Goal: Task Accomplishment & Management: Manage account settings

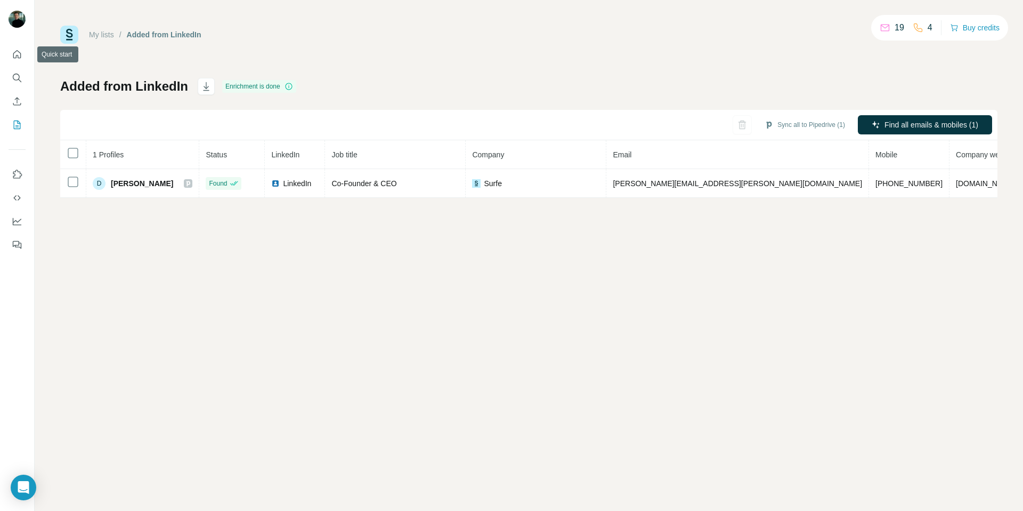
click at [9, 53] on button "Quick start" at bounding box center [17, 54] width 17 height 19
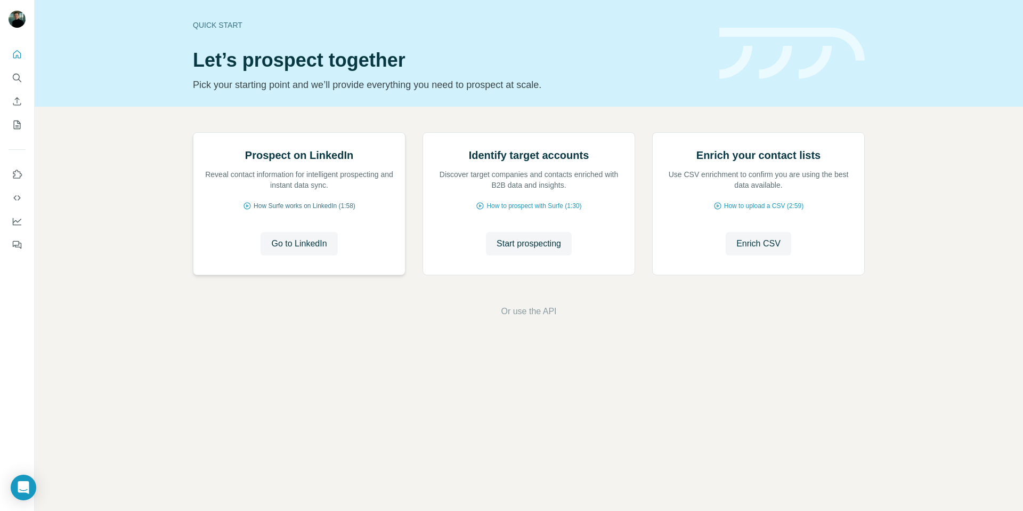
click at [330, 211] on span "How Surfe works on LinkedIn (1:58)" at bounding box center [305, 206] width 102 height 10
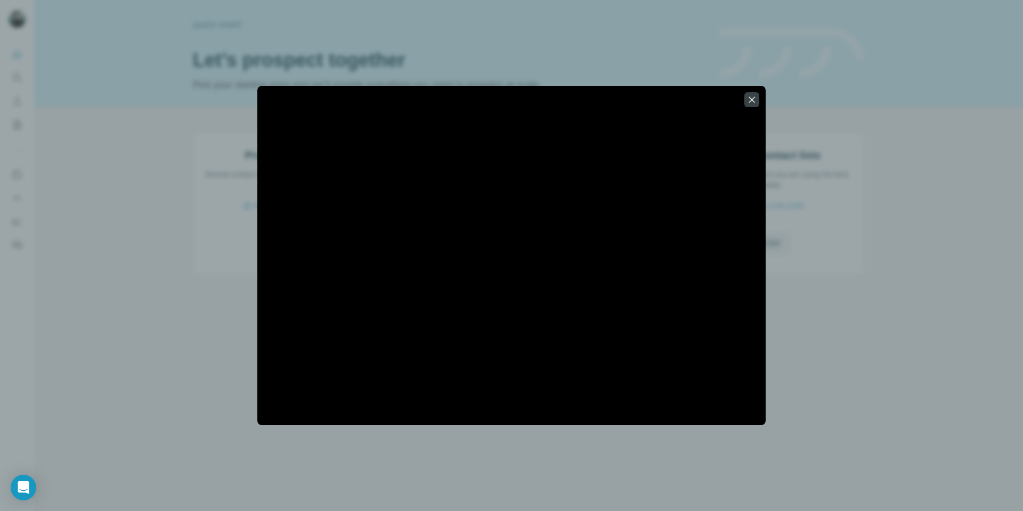
click at [750, 100] on icon "button" at bounding box center [752, 99] width 11 height 11
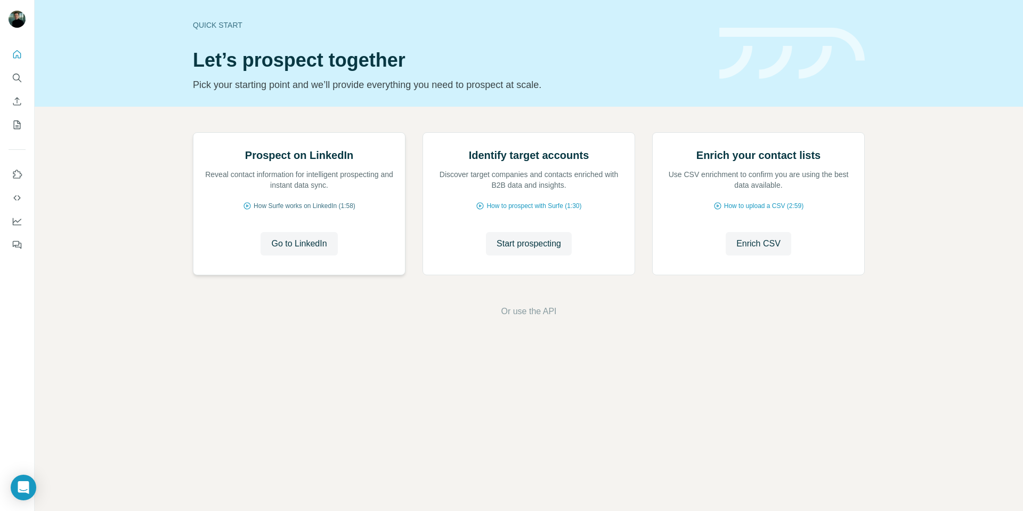
click at [332, 211] on span "How Surfe works on LinkedIn (1:58)" at bounding box center [305, 206] width 102 height 10
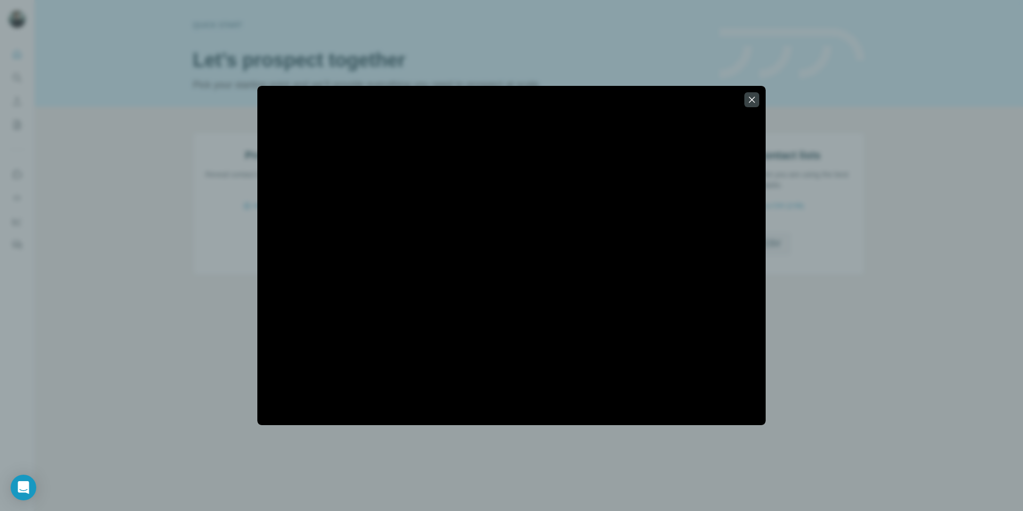
drag, startPoint x: 749, startPoint y: 97, endPoint x: 746, endPoint y: 111, distance: 14.6
click at [749, 99] on icon "button" at bounding box center [752, 99] width 11 height 11
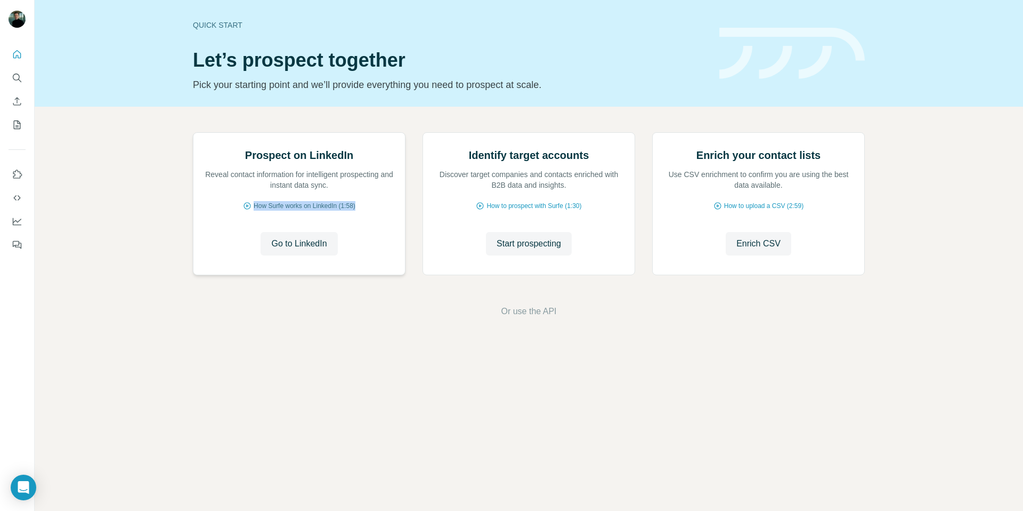
drag, startPoint x: 373, startPoint y: 324, endPoint x: 249, endPoint y: 324, distance: 124.2
click at [249, 211] on div "How Surfe works on LinkedIn (1:58)" at bounding box center [299, 206] width 190 height 10
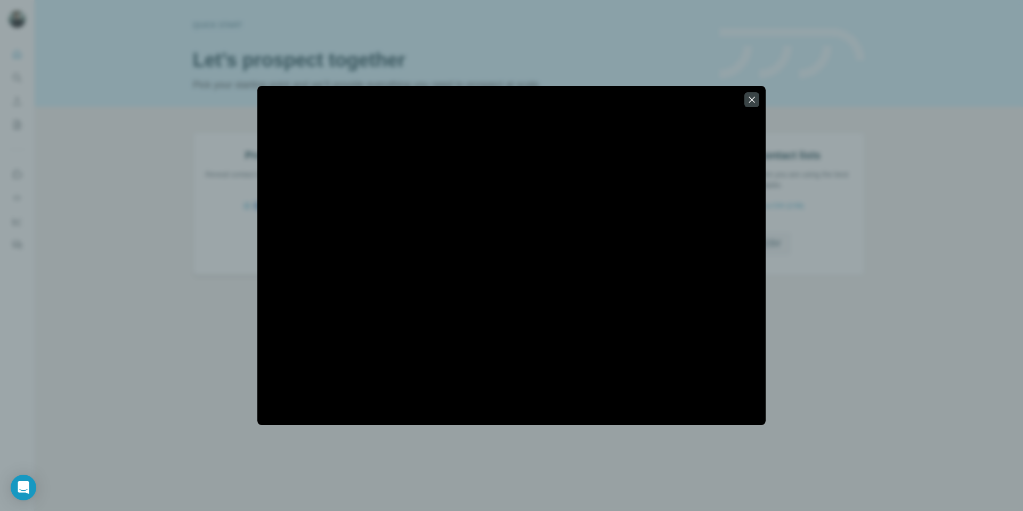
copy span "How Surfe works on LinkedIn (1:58)"
click at [748, 97] on icon "button" at bounding box center [752, 99] width 11 height 11
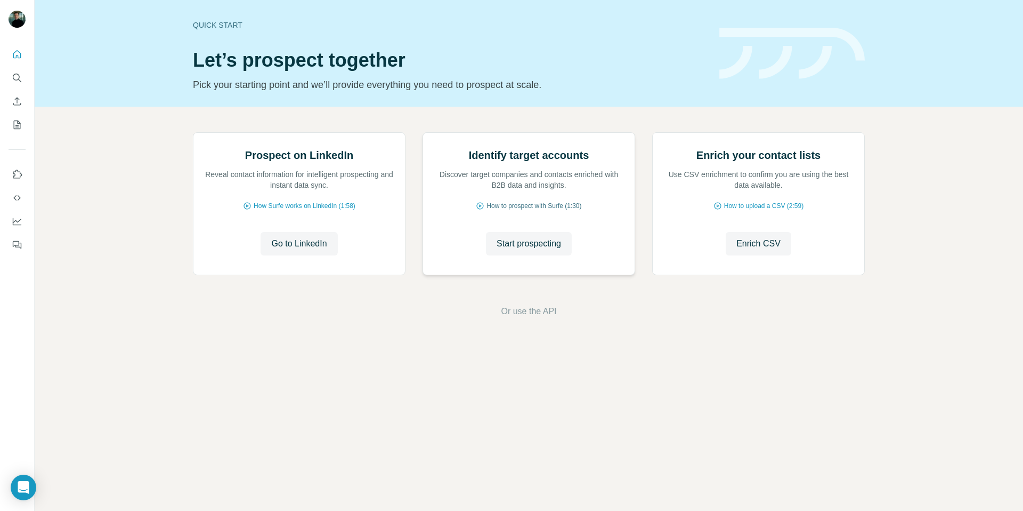
click at [548, 211] on span "How to prospect with Surfe (1:30)" at bounding box center [534, 206] width 95 height 10
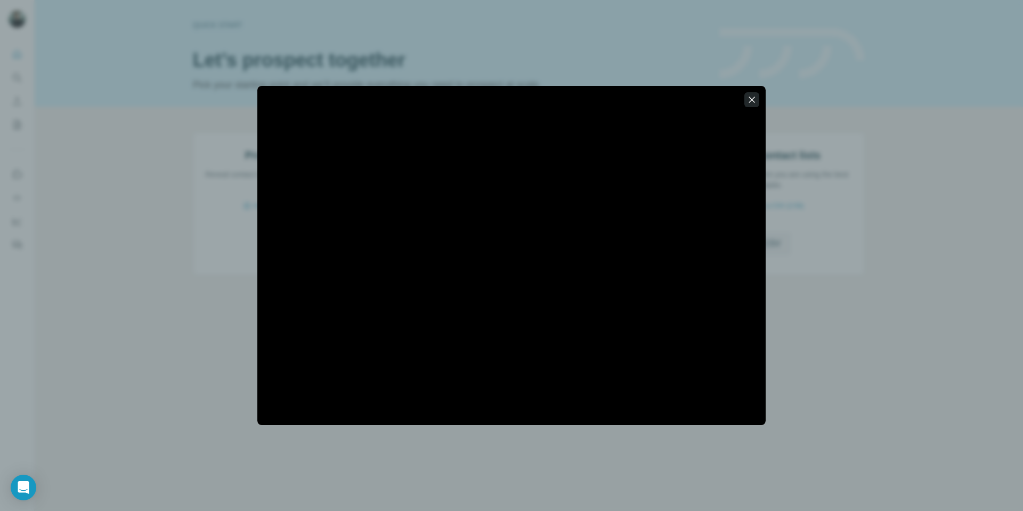
click at [752, 99] on icon "button" at bounding box center [752, 99] width 6 height 6
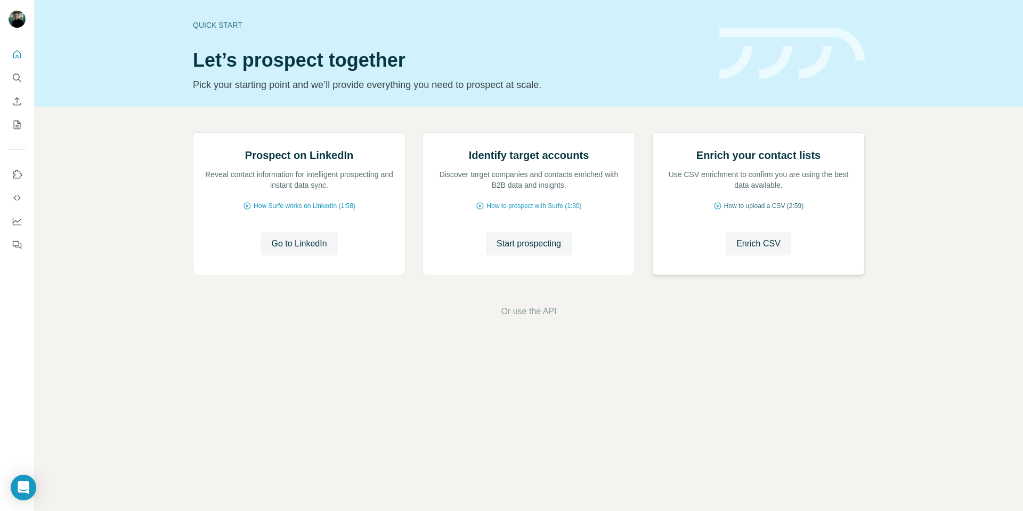
click at [756, 211] on span "How to upload a CSV (2:59)" at bounding box center [763, 206] width 79 height 10
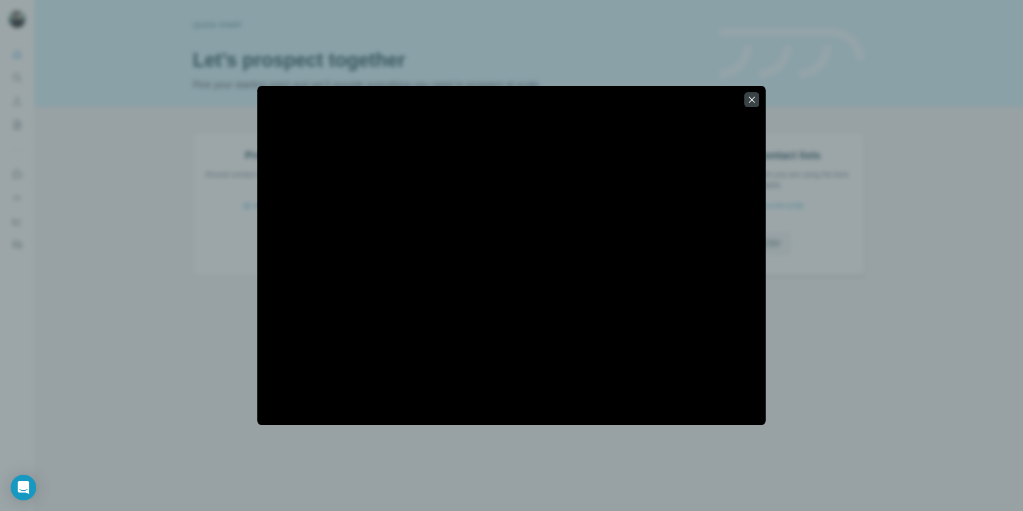
drag, startPoint x: 750, startPoint y: 101, endPoint x: 755, endPoint y: 204, distance: 102.5
click at [750, 102] on icon "button" at bounding box center [752, 99] width 11 height 11
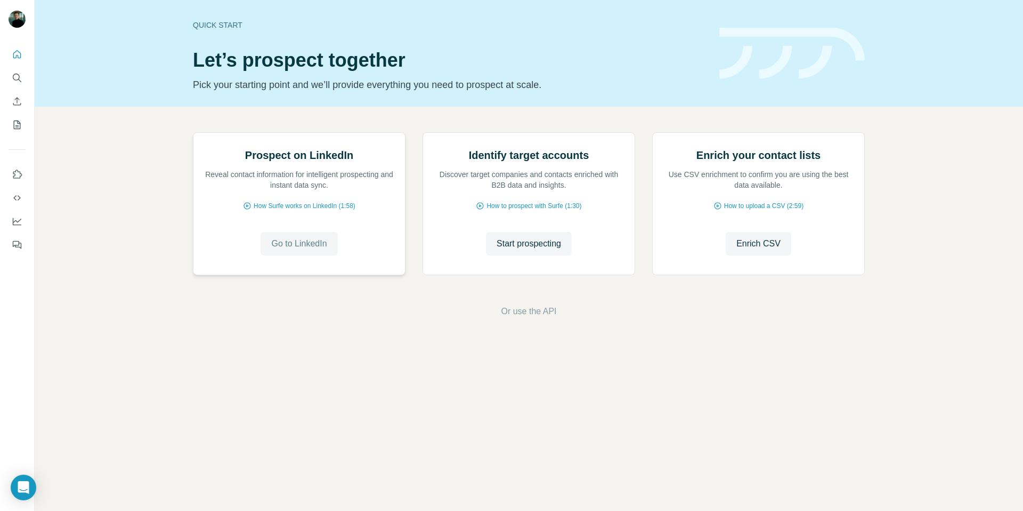
click at [316, 250] on span "Go to LinkedIn" at bounding box center [298, 243] width 55 height 13
click at [286, 211] on span "How Surfe works on LinkedIn (1:58)" at bounding box center [305, 206] width 102 height 10
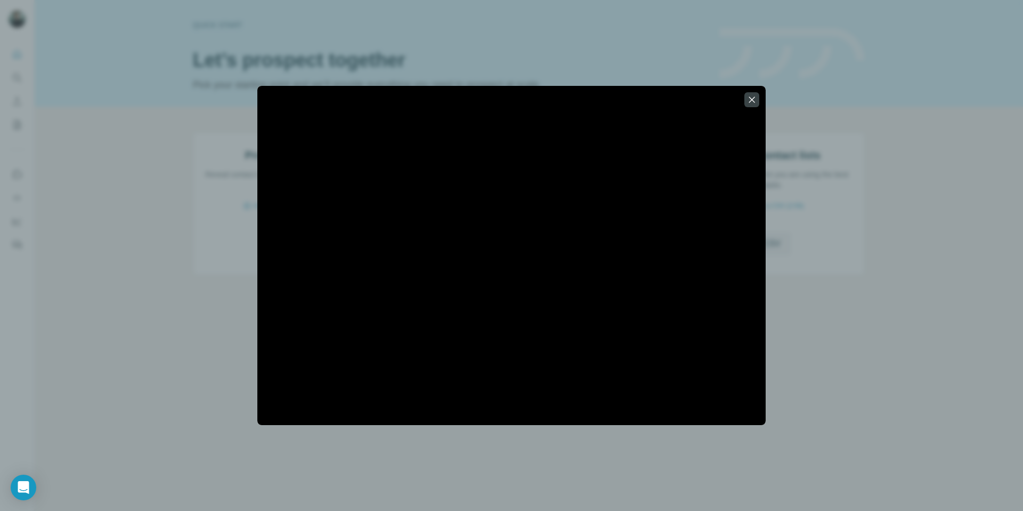
click at [752, 100] on icon "button" at bounding box center [752, 99] width 11 height 11
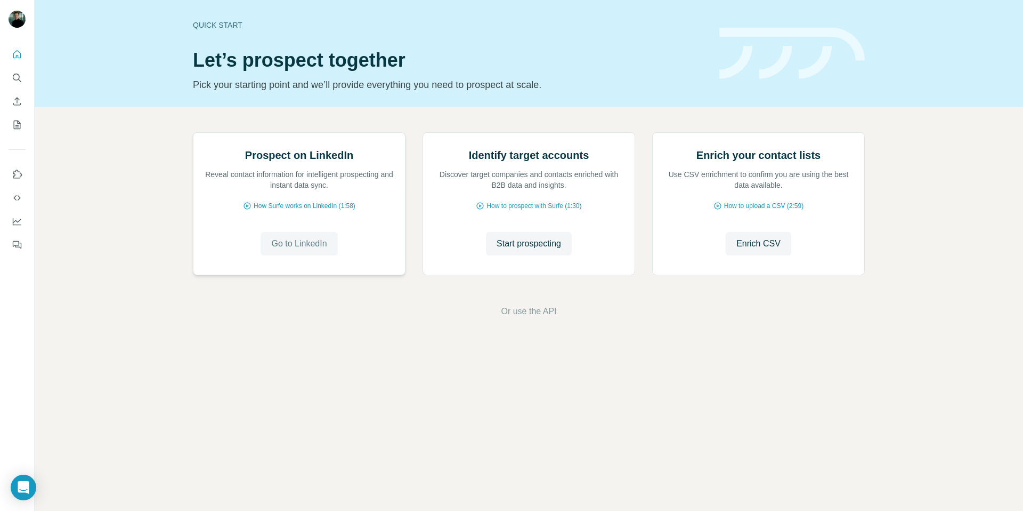
click at [284, 250] on span "Go to LinkedIn" at bounding box center [298, 243] width 55 height 13
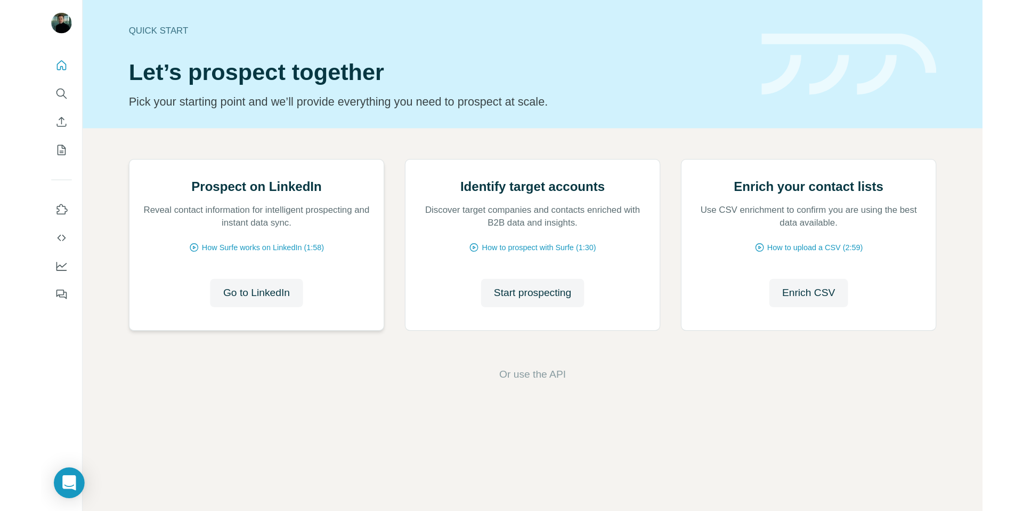
scroll to position [35, 0]
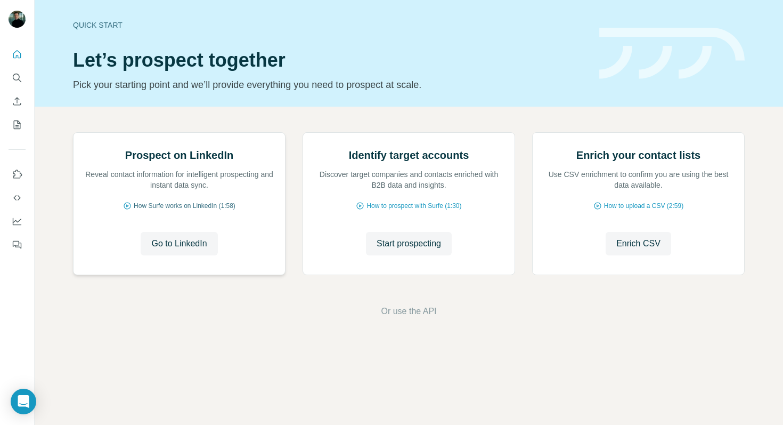
click at [202, 211] on span "How Surfe works on LinkedIn (1:58)" at bounding box center [185, 206] width 102 height 10
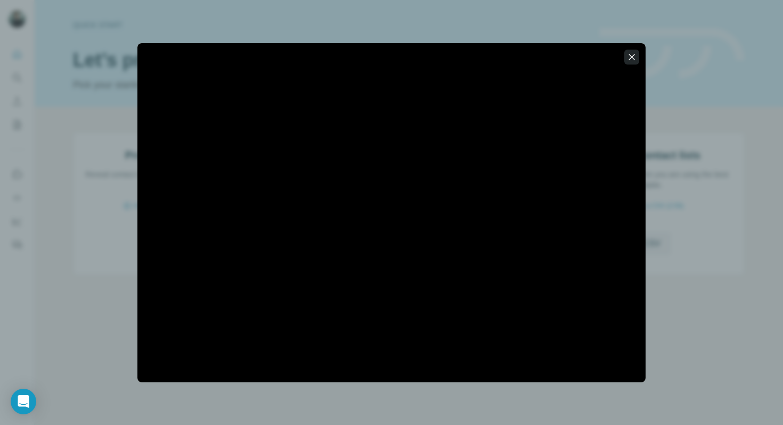
click at [633, 57] on icon "button" at bounding box center [632, 57] width 11 height 11
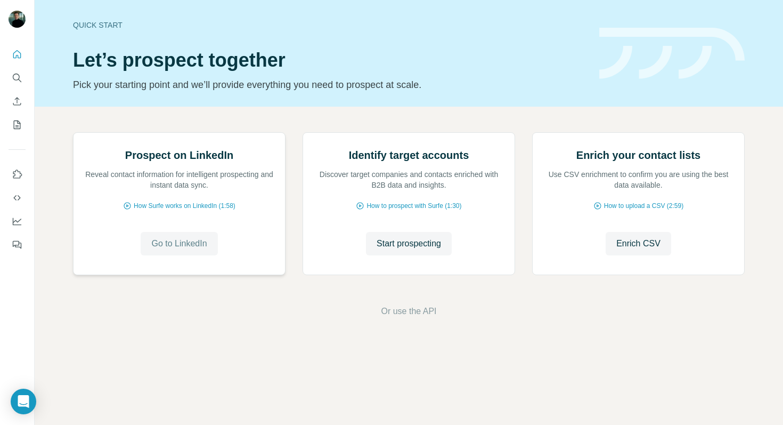
click at [175, 250] on span "Go to LinkedIn" at bounding box center [178, 243] width 55 height 13
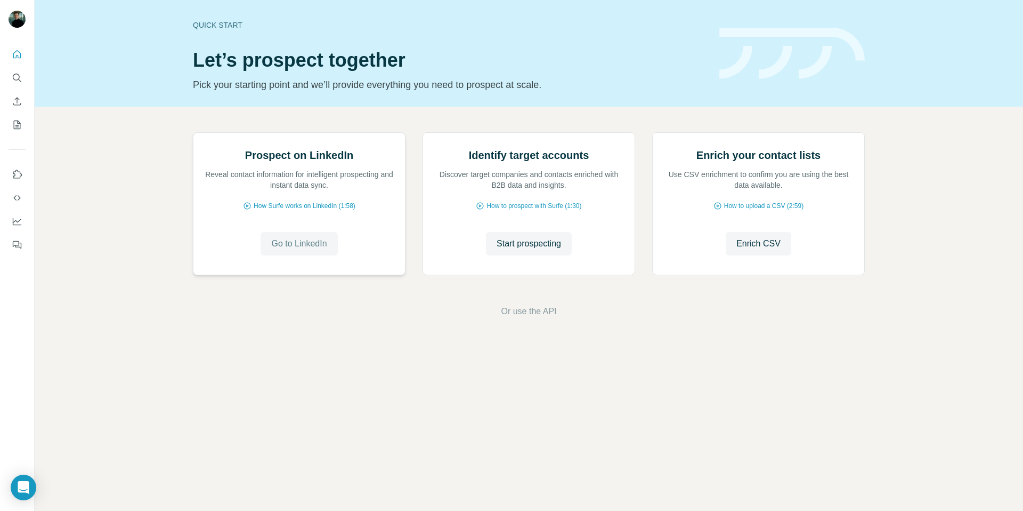
scroll to position [0, 0]
click at [18, 124] on icon "My lists" at bounding box center [17, 124] width 11 height 11
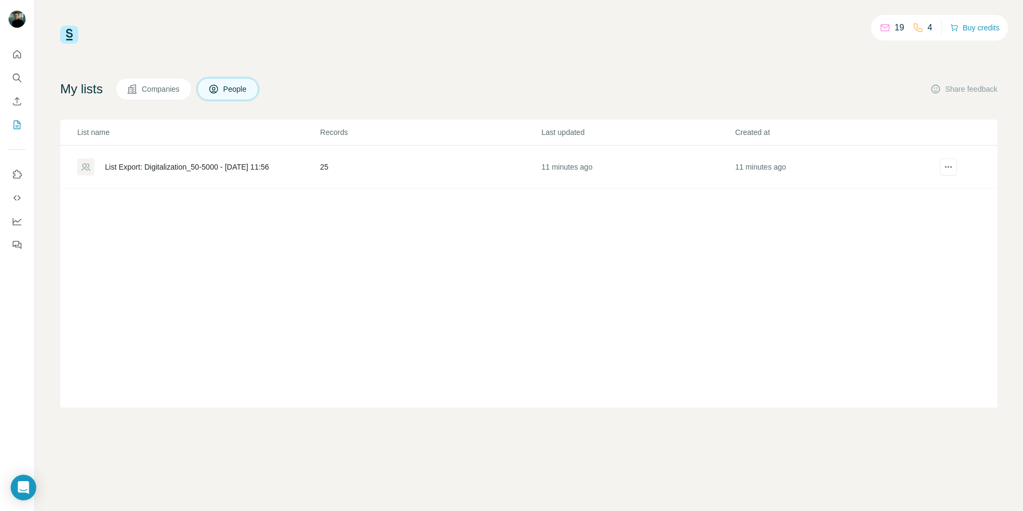
click at [143, 160] on div "List Export: Digitalization_50-5000 - [DATE] 11:56" at bounding box center [198, 166] width 242 height 17
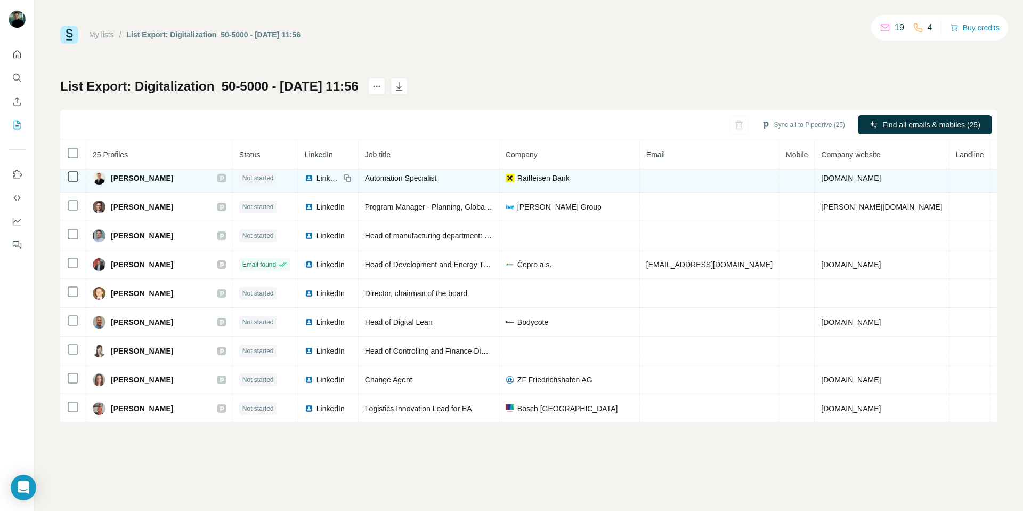
scroll to position [467, 0]
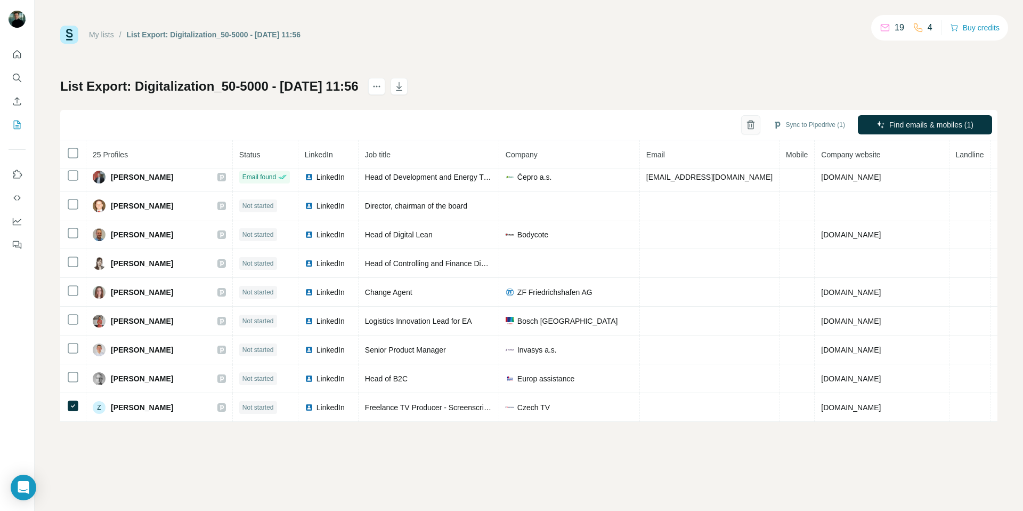
click at [747, 125] on icon "button" at bounding box center [751, 124] width 11 height 11
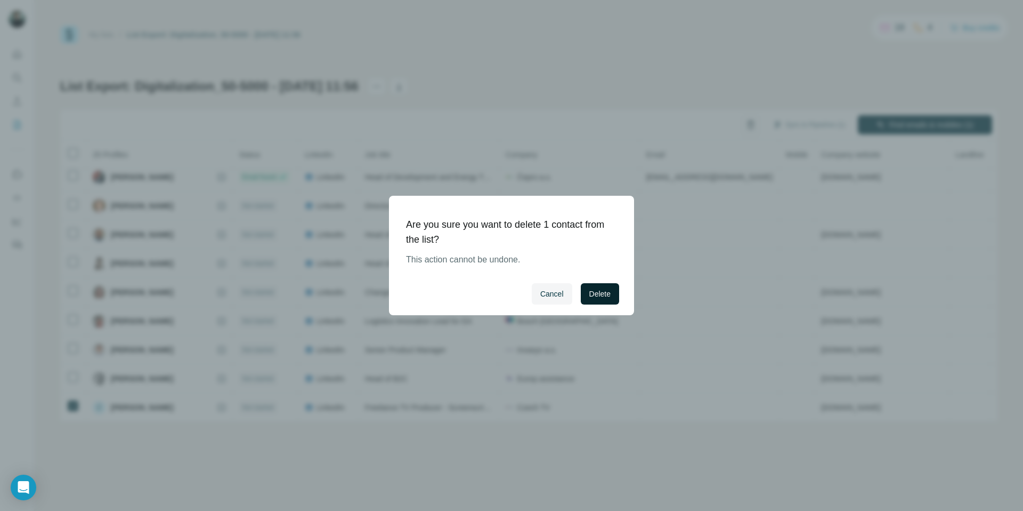
click at [594, 288] on span "Delete" at bounding box center [599, 293] width 21 height 11
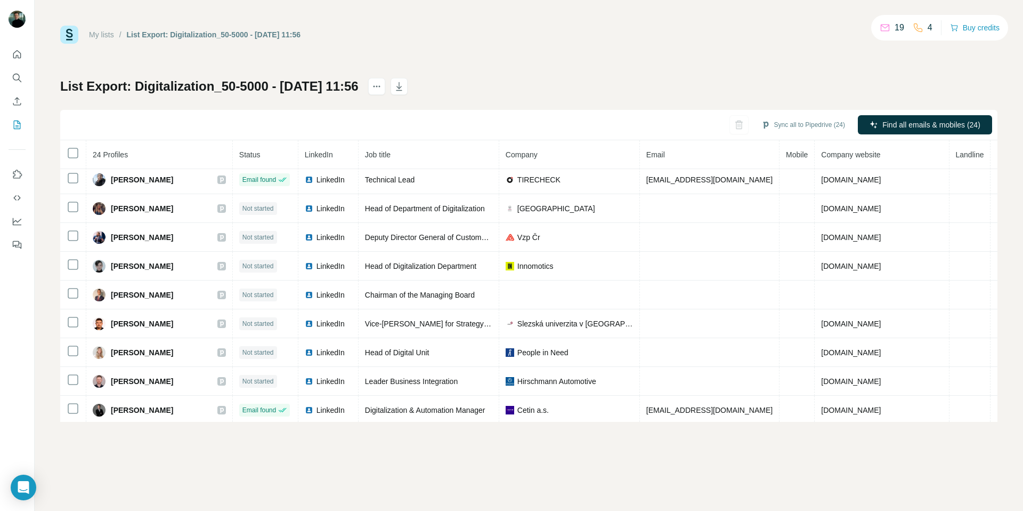
scroll to position [0, 0]
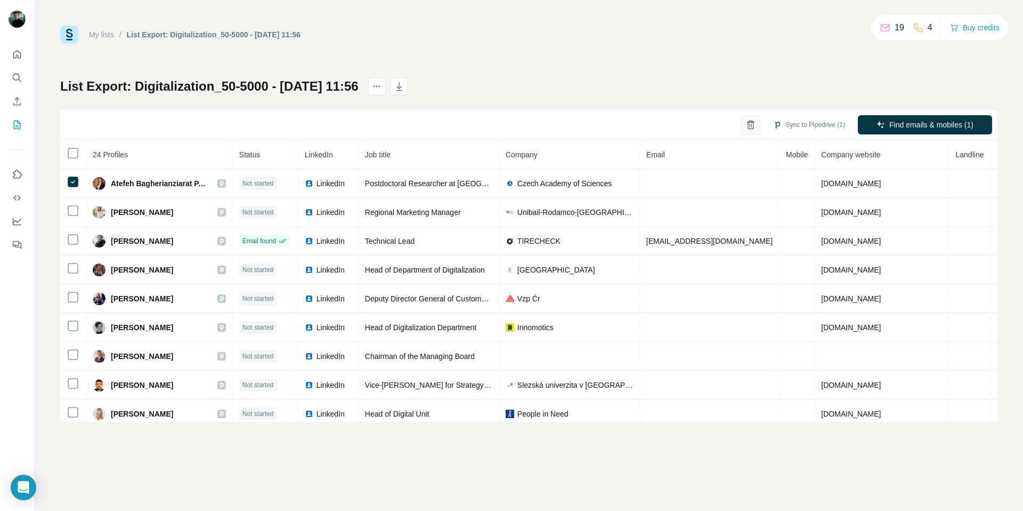
click at [750, 124] on icon "button" at bounding box center [751, 124] width 11 height 11
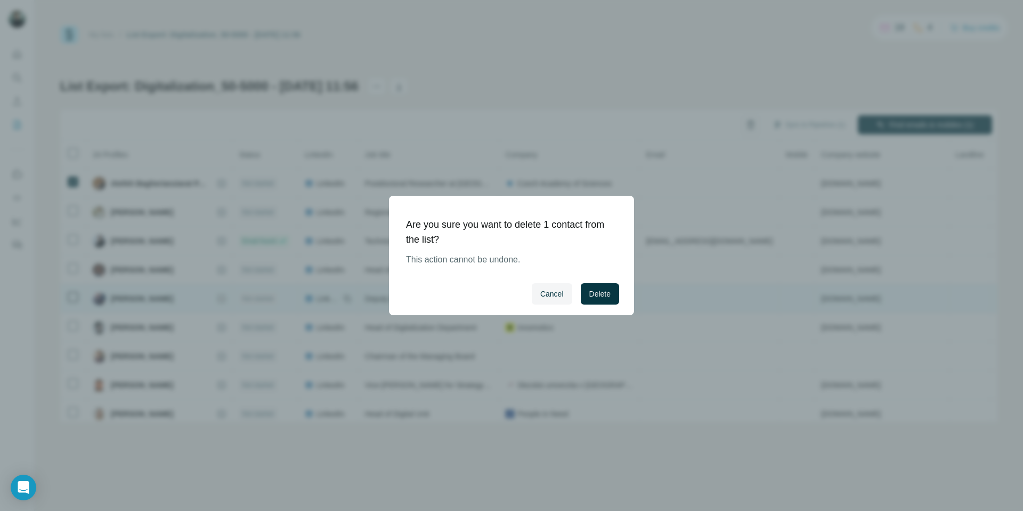
click at [595, 292] on span "Delete" at bounding box center [599, 293] width 21 height 11
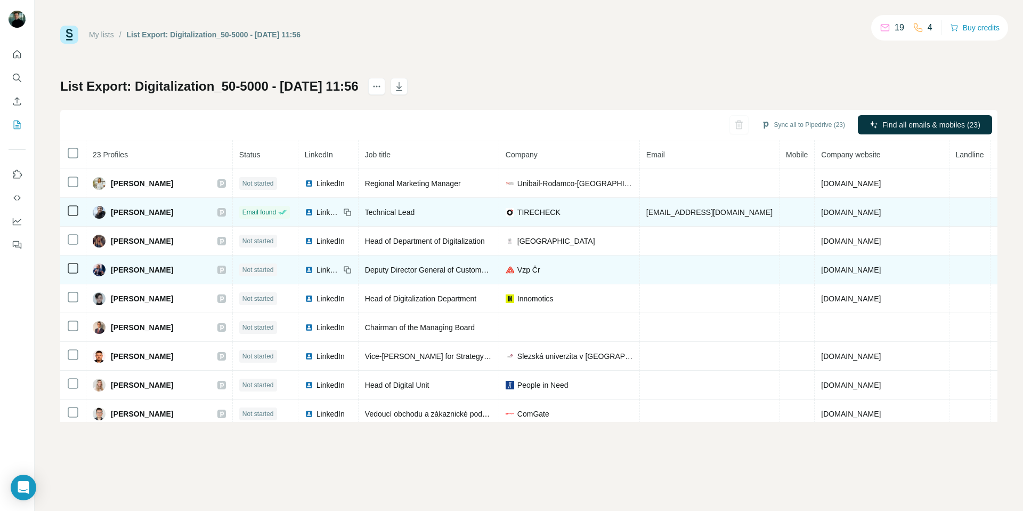
click at [147, 212] on span "Daniel Malenki" at bounding box center [142, 212] width 62 height 11
click at [100, 212] on img at bounding box center [99, 212] width 13 height 13
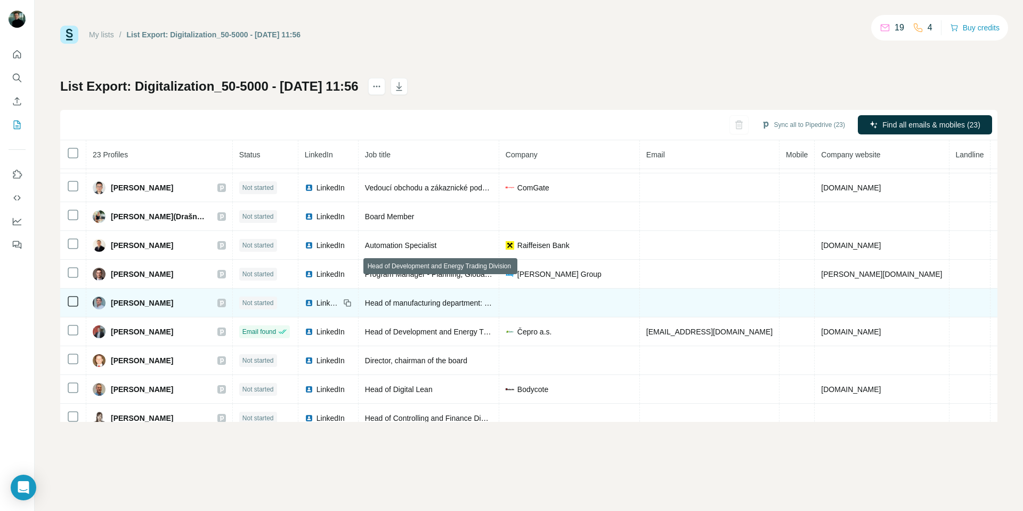
scroll to position [282, 0]
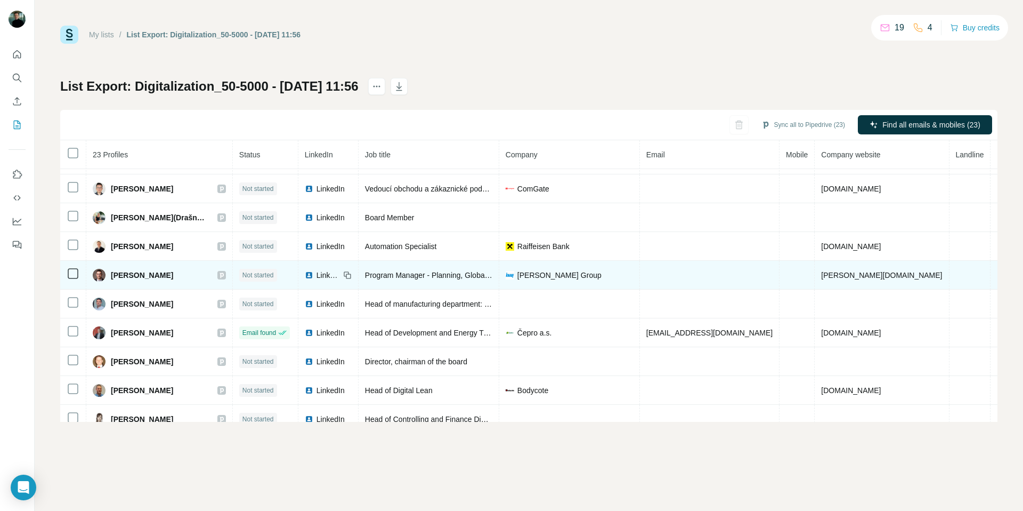
click at [453, 272] on span "Program Manager - Planning, Global Supply Chain Management" at bounding box center [472, 275] width 214 height 9
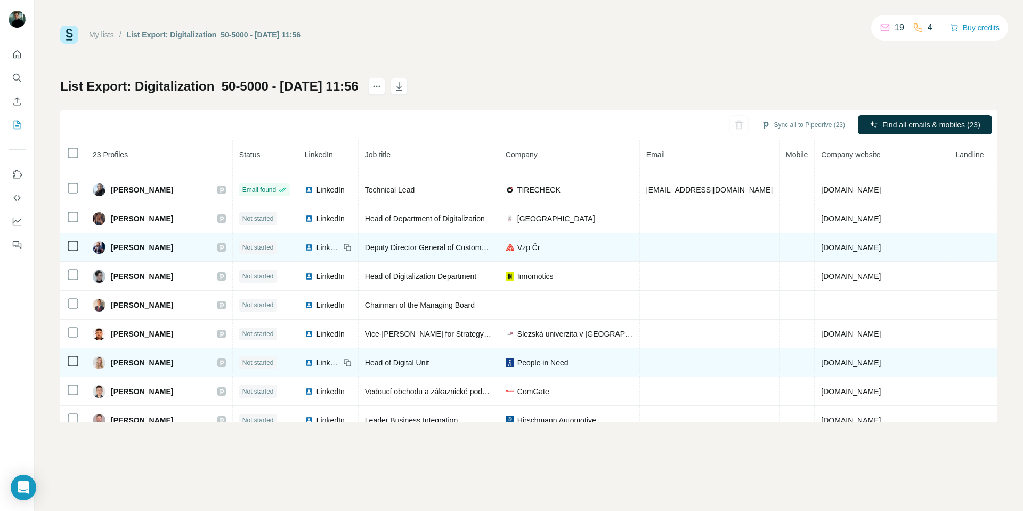
scroll to position [22, 0]
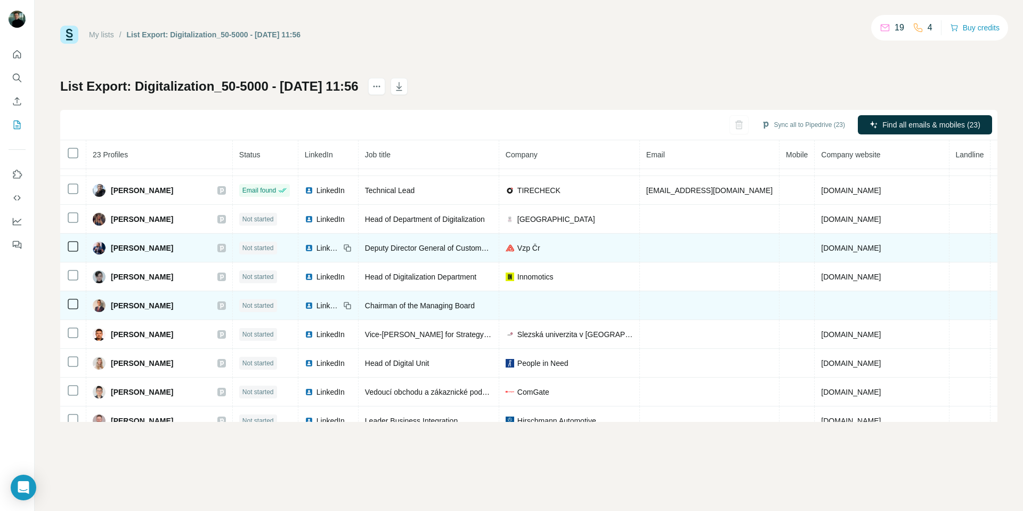
click at [338, 300] on span "LinkedIn" at bounding box center [328, 305] width 23 height 11
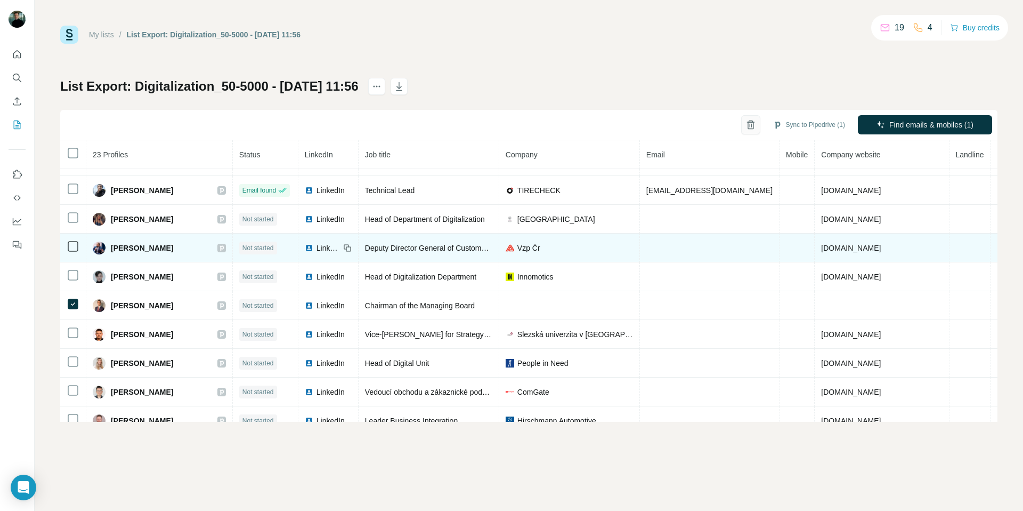
click at [749, 128] on icon "button" at bounding box center [751, 125] width 6 height 7
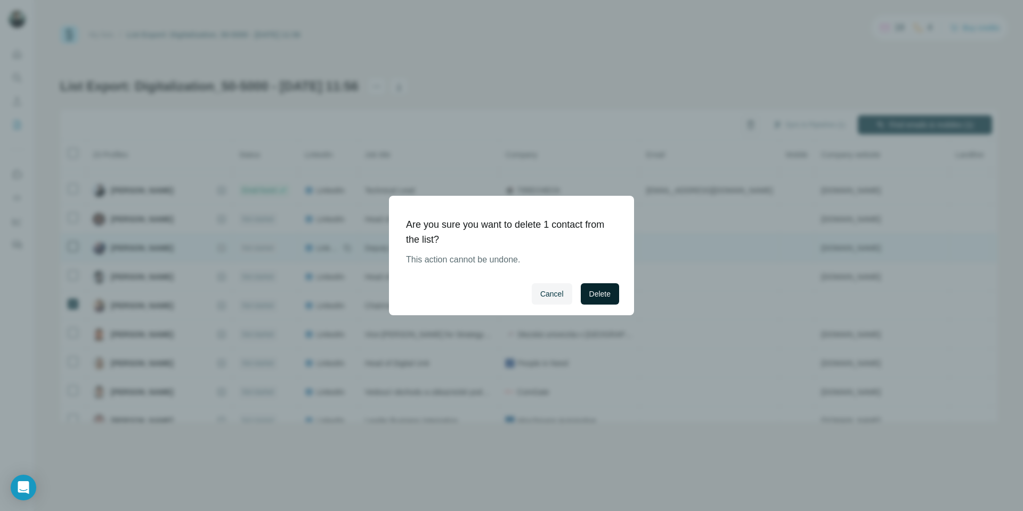
click at [589, 295] on span "Delete" at bounding box center [599, 293] width 21 height 11
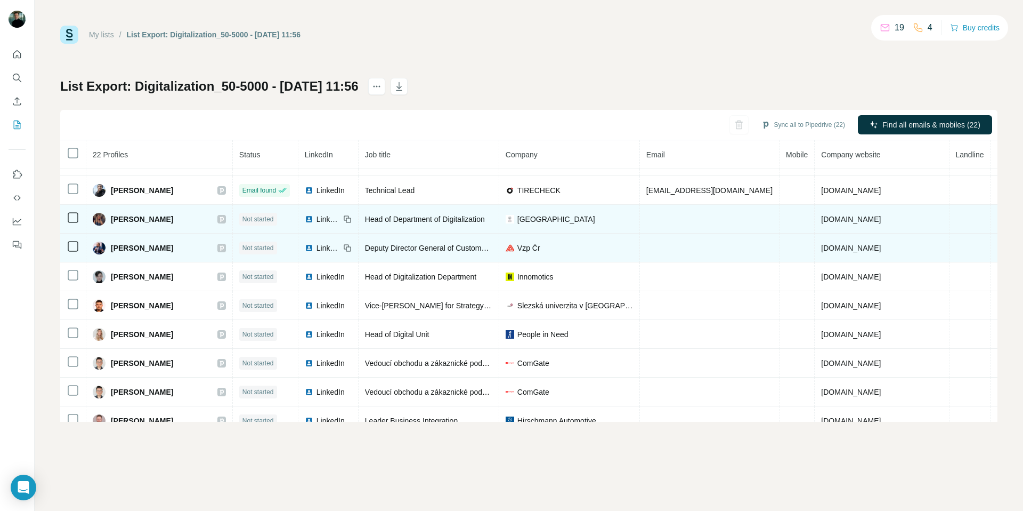
scroll to position [0, 0]
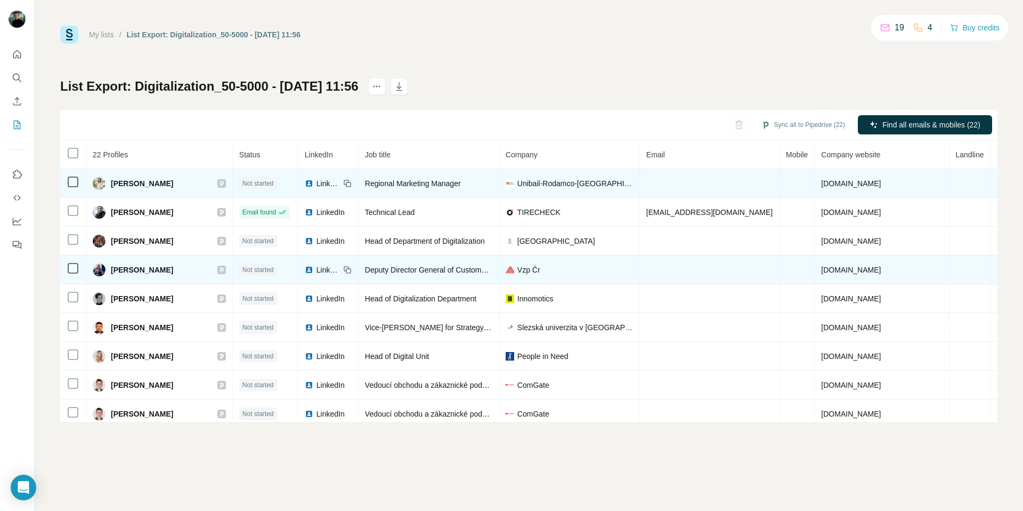
click at [147, 183] on span "[PERSON_NAME]" at bounding box center [142, 183] width 62 height 11
click at [331, 181] on span "LinkedIn" at bounding box center [328, 183] width 23 height 11
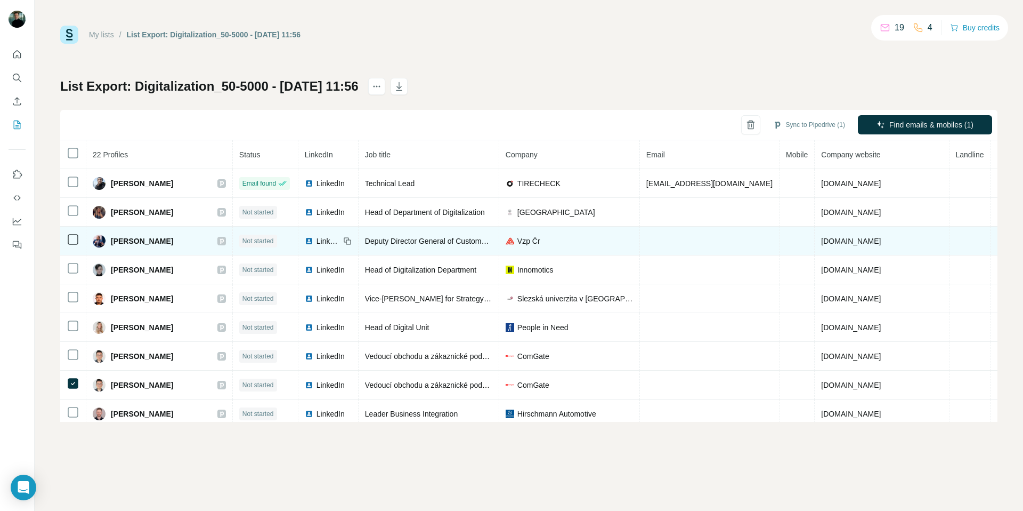
scroll to position [30, 0]
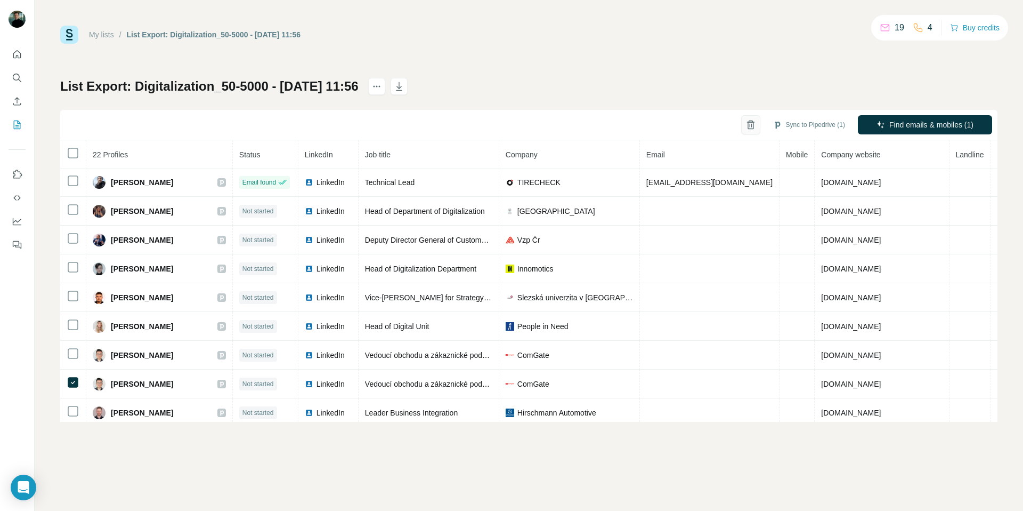
click at [746, 130] on icon "button" at bounding box center [751, 124] width 11 height 11
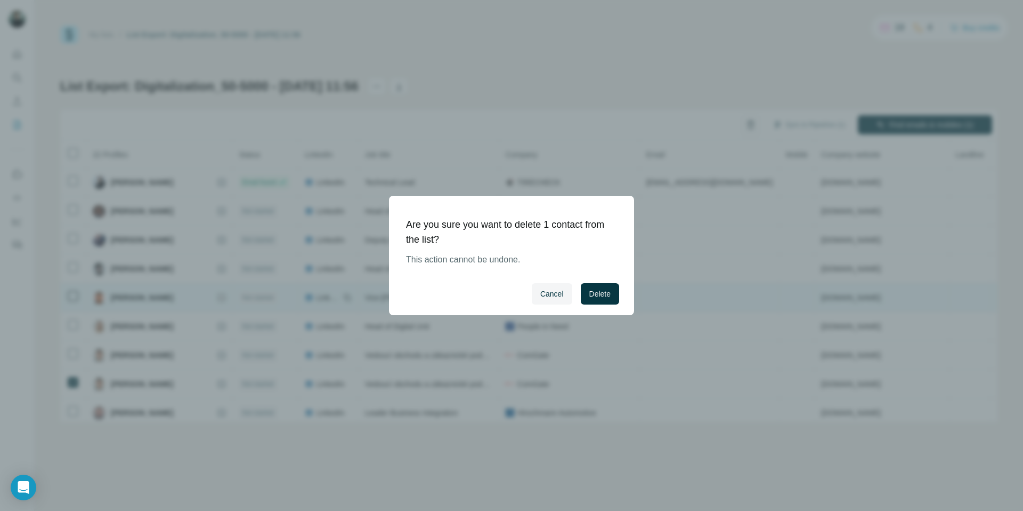
click at [601, 291] on span "Delete" at bounding box center [599, 293] width 21 height 11
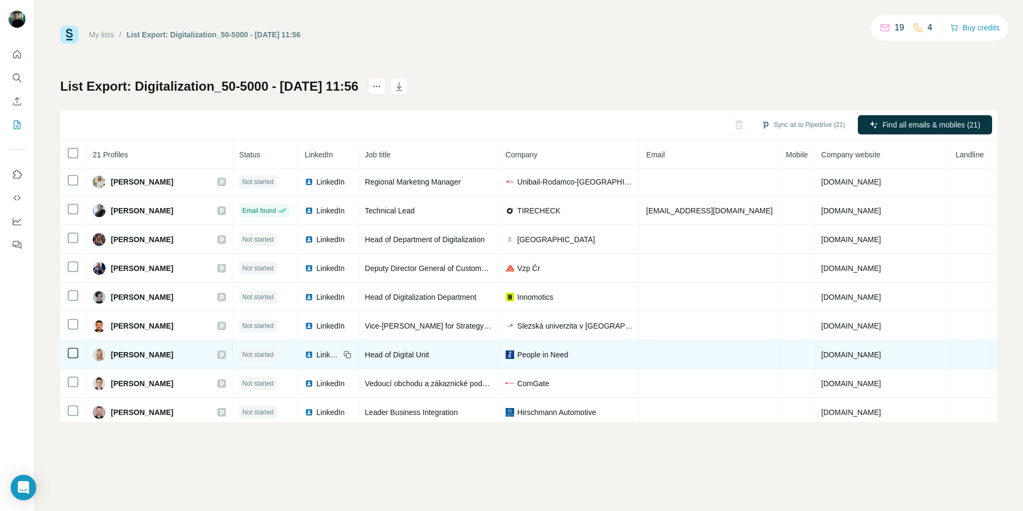
scroll to position [0, 0]
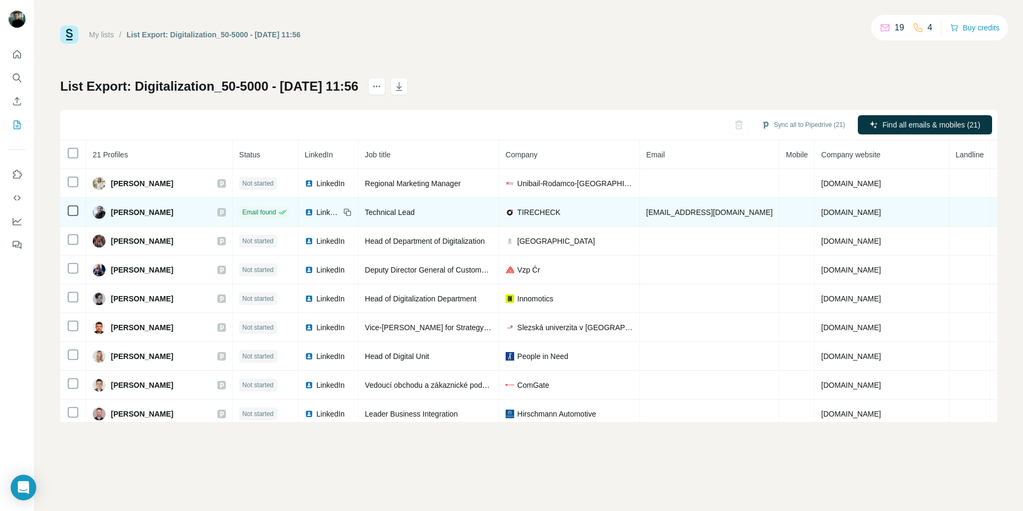
click at [320, 210] on div "LinkedIn" at bounding box center [322, 212] width 35 height 11
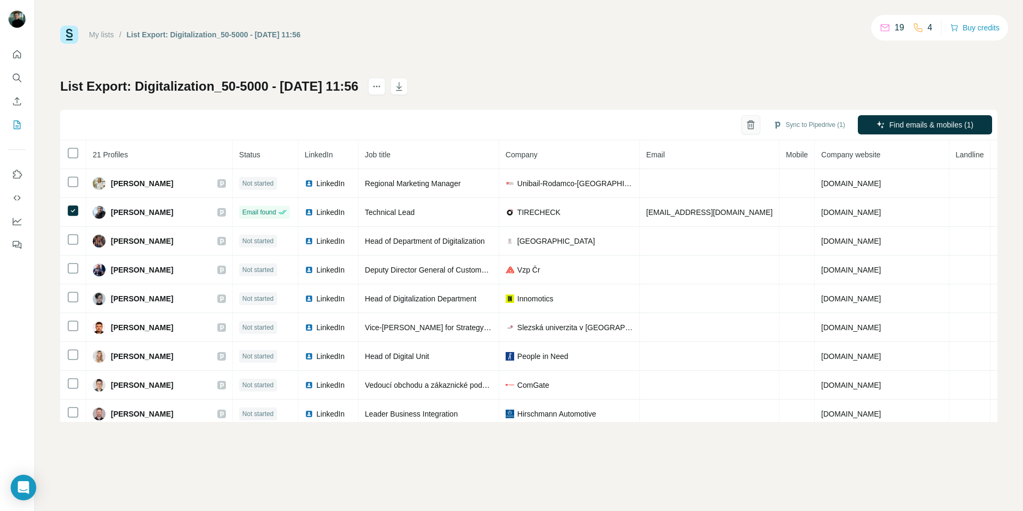
click at [748, 125] on icon "button" at bounding box center [751, 124] width 11 height 11
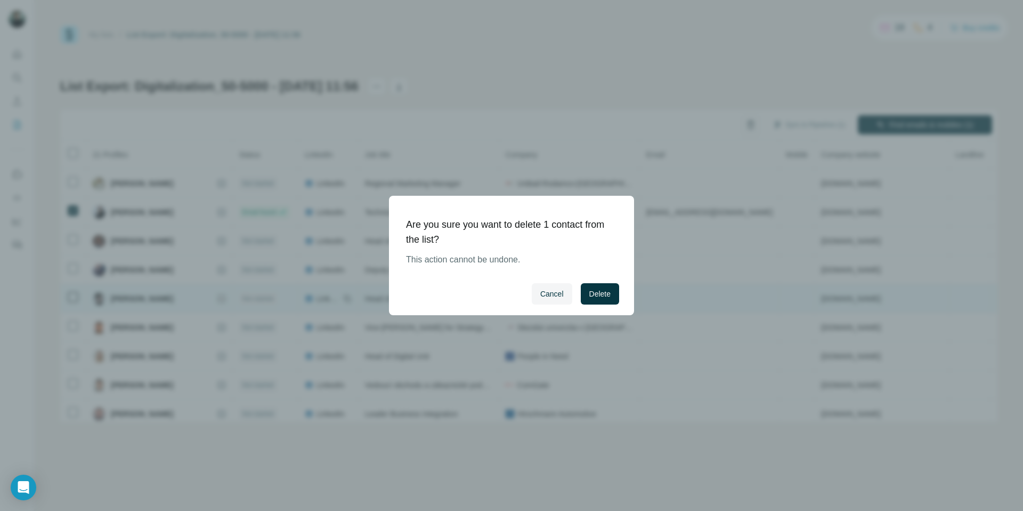
click at [597, 296] on span "Delete" at bounding box center [599, 293] width 21 height 11
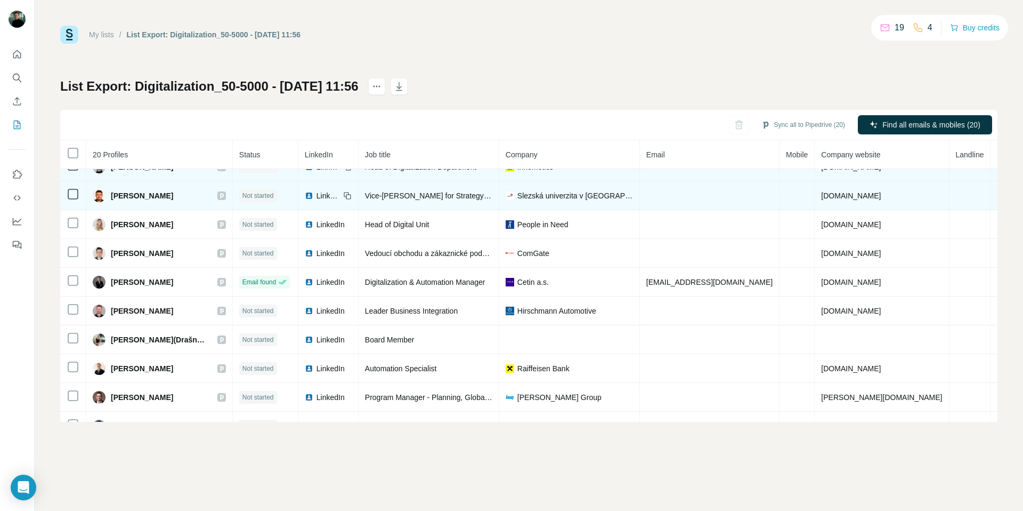
scroll to position [109, 0]
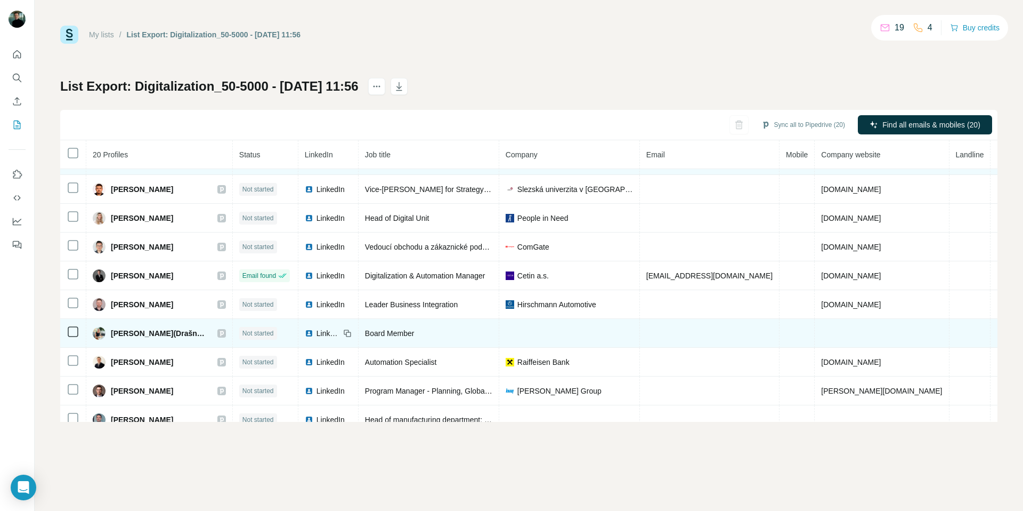
click at [335, 330] on span "LinkedIn" at bounding box center [328, 333] width 23 height 11
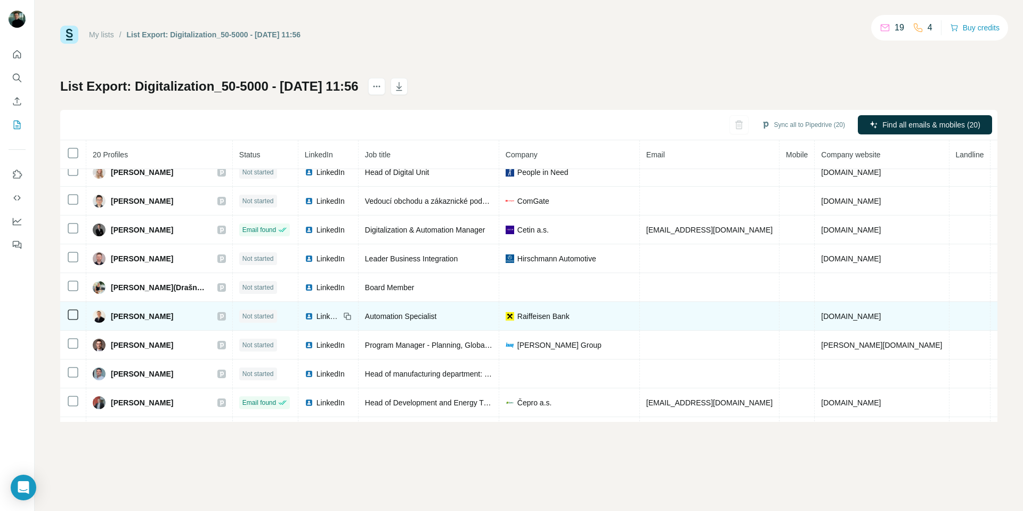
scroll to position [0, 0]
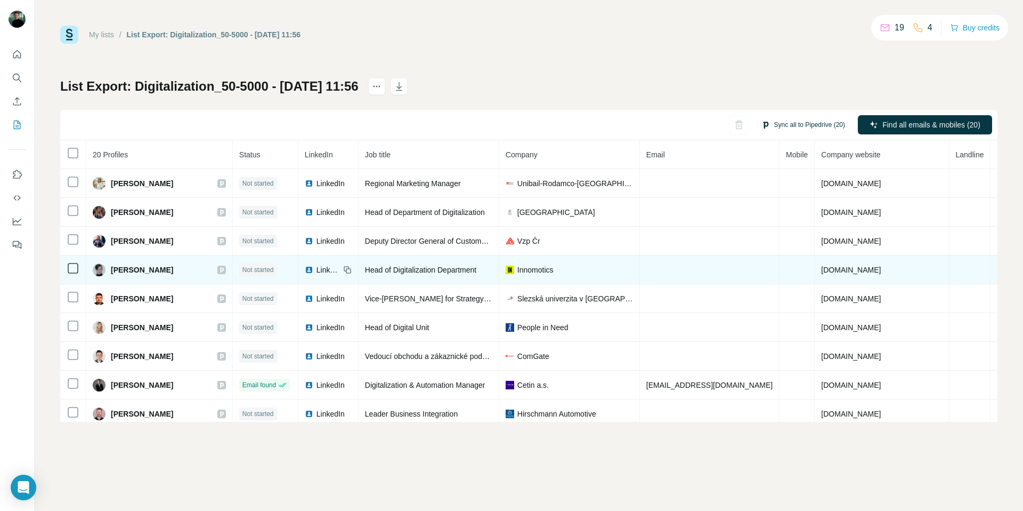
click at [789, 122] on button "Sync all to Pipedrive (20)" at bounding box center [803, 125] width 99 height 16
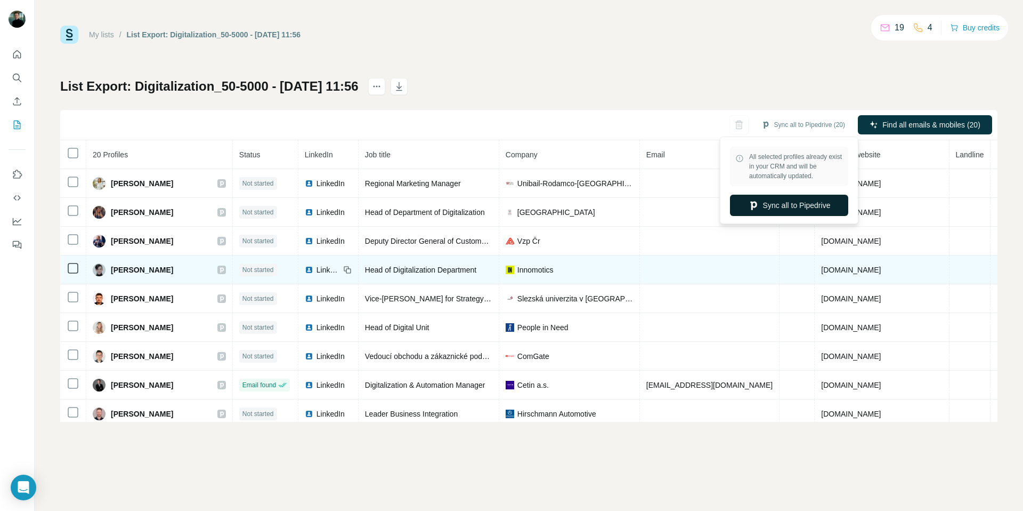
click at [793, 204] on button "Sync all to Pipedrive" at bounding box center [789, 205] width 118 height 21
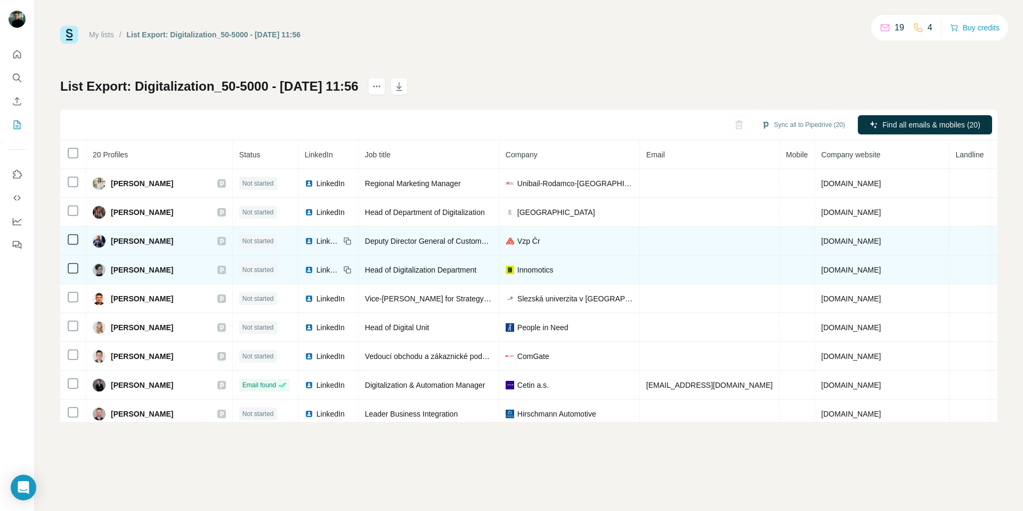
scroll to position [0, 4]
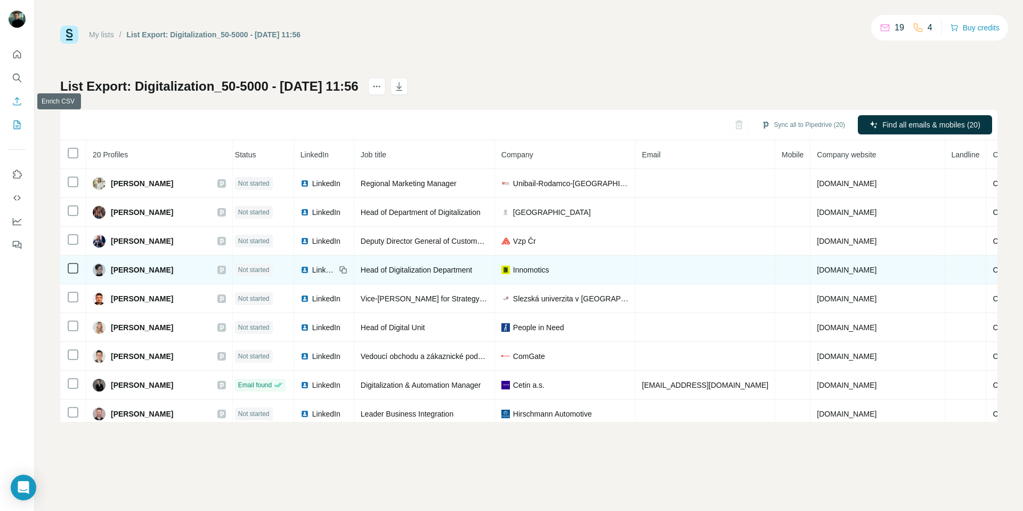
click at [17, 101] on icon "Enrich CSV" at bounding box center [17, 101] width 8 height 8
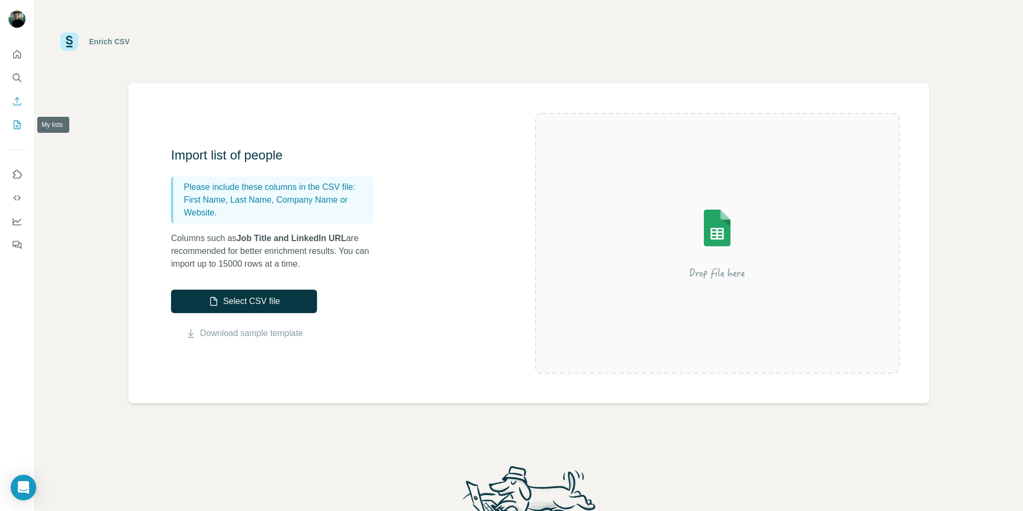
click at [17, 124] on icon "My lists" at bounding box center [17, 124] width 11 height 11
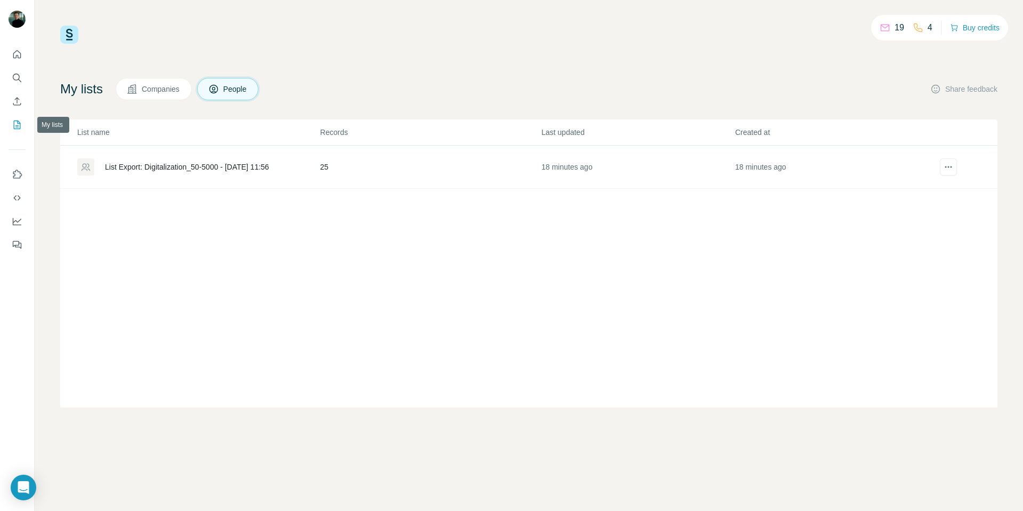
click at [22, 126] on button "My lists" at bounding box center [17, 124] width 17 height 19
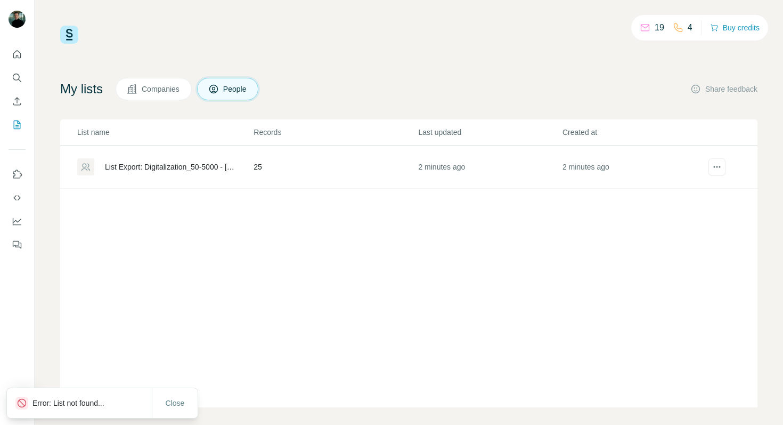
click at [205, 169] on div "List Export: Digitalization_50-5000 - [DATE] 11:56" at bounding box center [170, 166] width 131 height 11
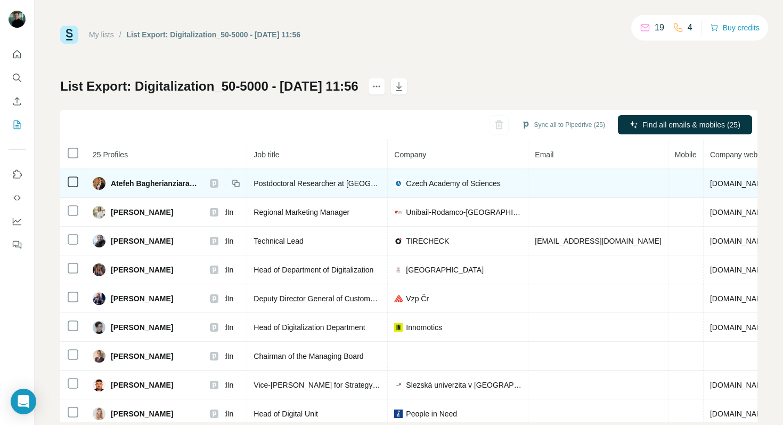
scroll to position [0, 105]
click at [554, 185] on td at bounding box center [598, 183] width 140 height 29
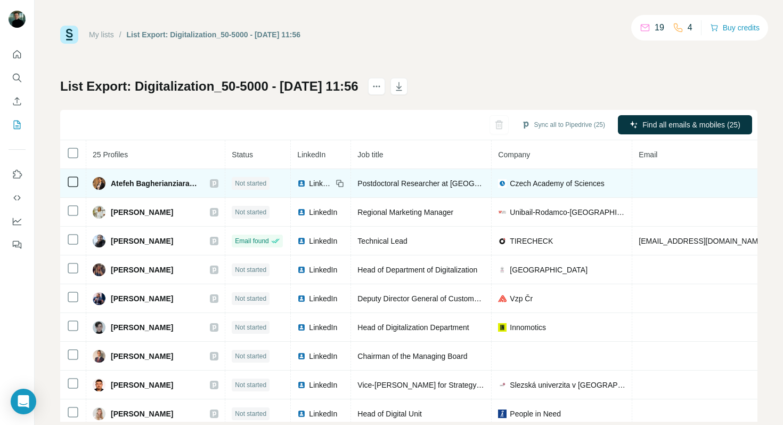
click at [658, 186] on td at bounding box center [703, 183] width 140 height 29
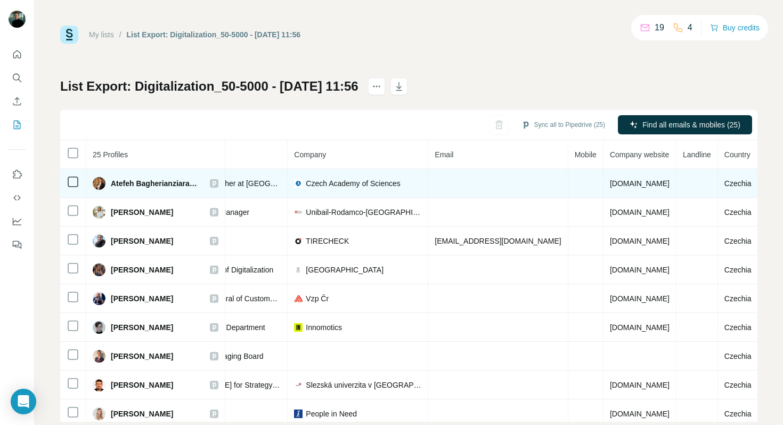
scroll to position [0, 219]
click at [429, 175] on td at bounding box center [499, 183] width 140 height 29
click at [465, 184] on td at bounding box center [499, 183] width 140 height 29
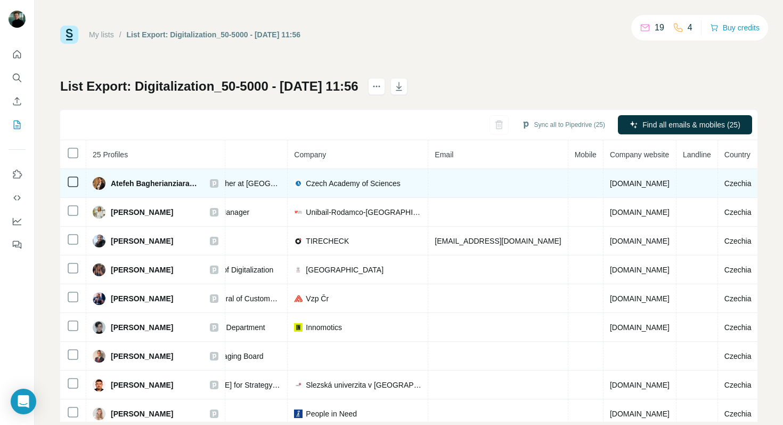
click at [465, 184] on td at bounding box center [499, 183] width 140 height 29
click at [469, 182] on td at bounding box center [499, 183] width 140 height 29
click at [480, 181] on td at bounding box center [499, 183] width 140 height 29
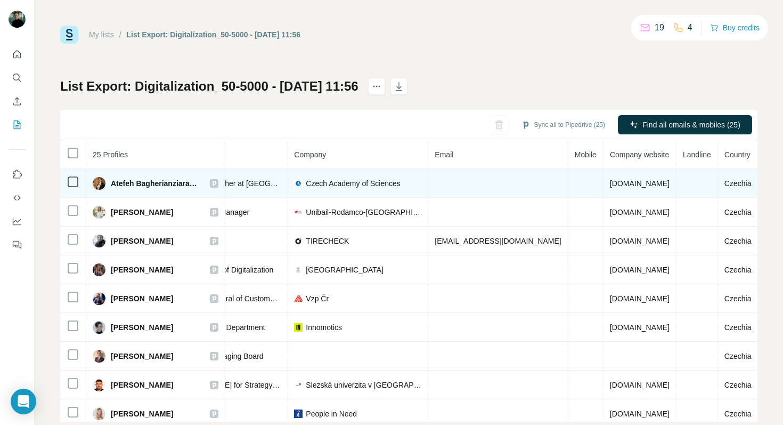
click at [446, 196] on td at bounding box center [499, 183] width 140 height 29
click at [456, 183] on td at bounding box center [499, 183] width 140 height 29
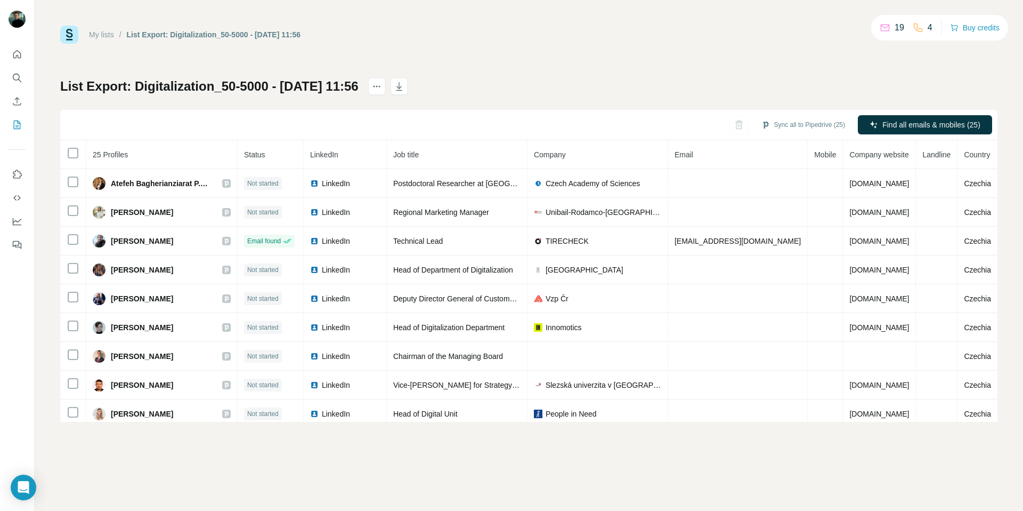
scroll to position [0, 0]
click at [14, 100] on icon "Enrich CSV" at bounding box center [17, 101] width 11 height 11
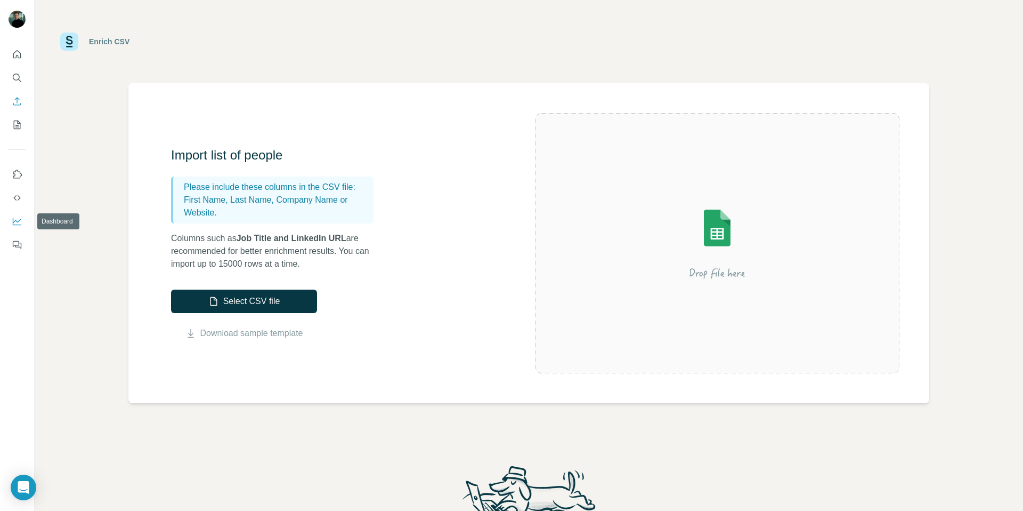
click at [14, 218] on icon "Dashboard" at bounding box center [17, 221] width 11 height 11
click at [18, 54] on icon "Quick start" at bounding box center [17, 54] width 11 height 11
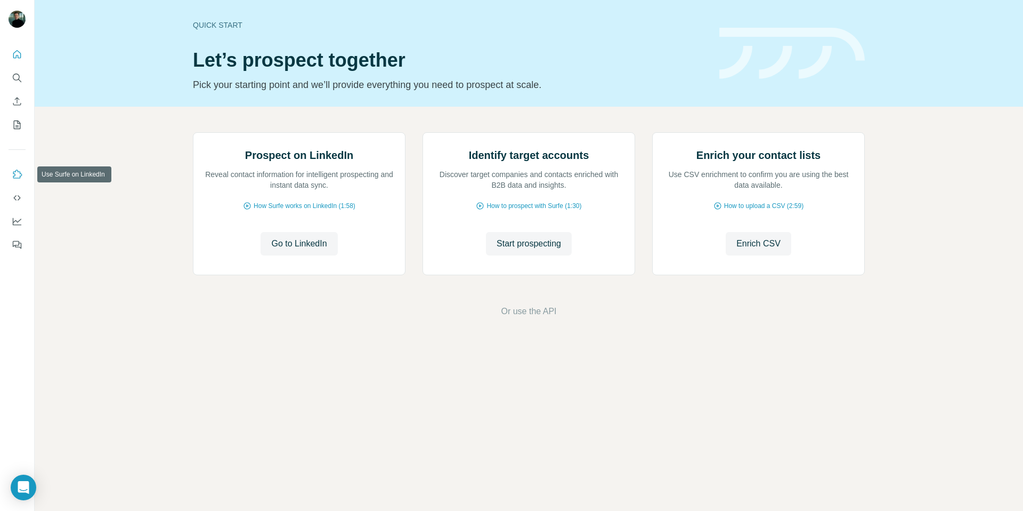
click at [18, 169] on icon "Use Surfe on LinkedIn" at bounding box center [17, 174] width 11 height 11
click at [13, 196] on icon "Use Surfe API" at bounding box center [17, 197] width 11 height 11
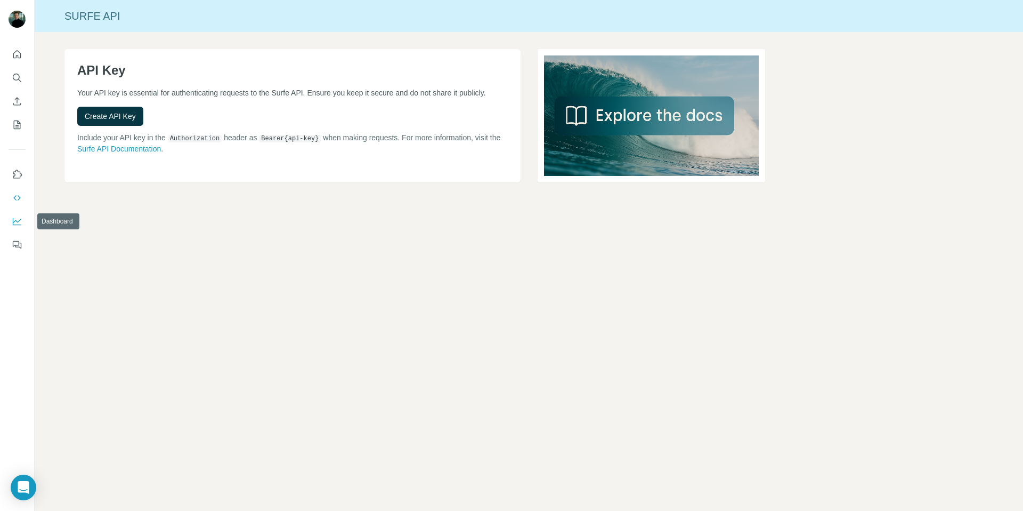
click at [13, 216] on icon "Dashboard" at bounding box center [17, 221] width 11 height 11
click at [17, 221] on icon "Dashboard" at bounding box center [17, 221] width 11 height 11
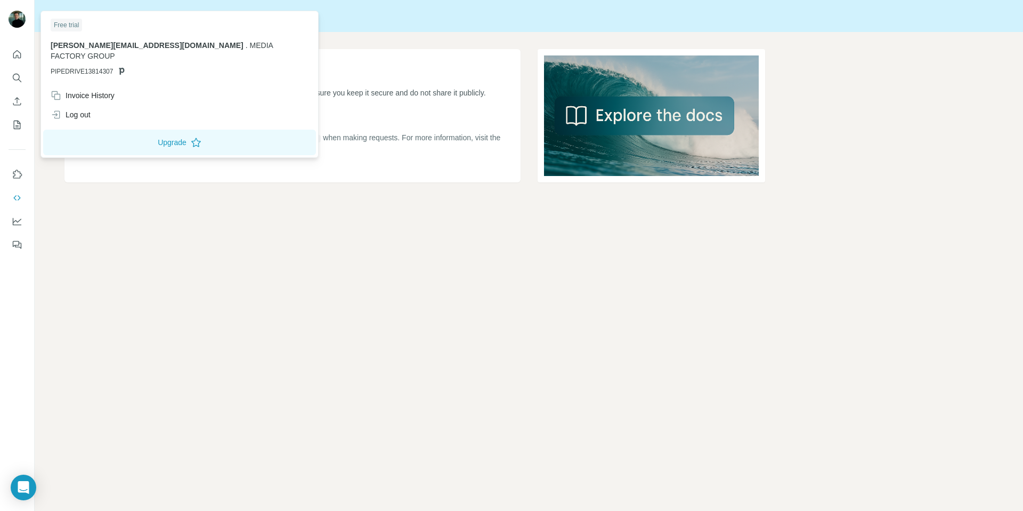
click at [15, 21] on img at bounding box center [17, 19] width 17 height 17
click at [14, 52] on icon "Quick start" at bounding box center [17, 54] width 8 height 8
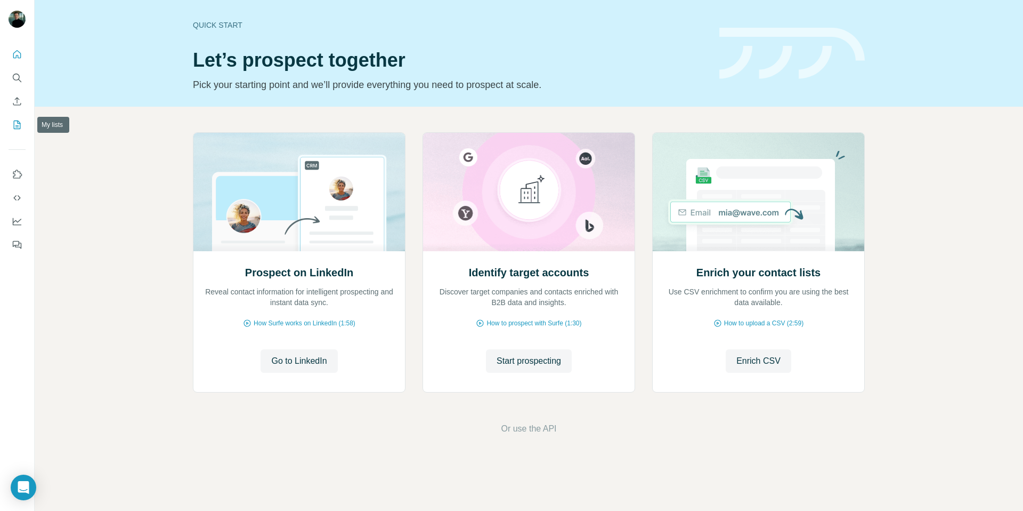
click at [17, 120] on icon "My lists" at bounding box center [17, 123] width 5 height 7
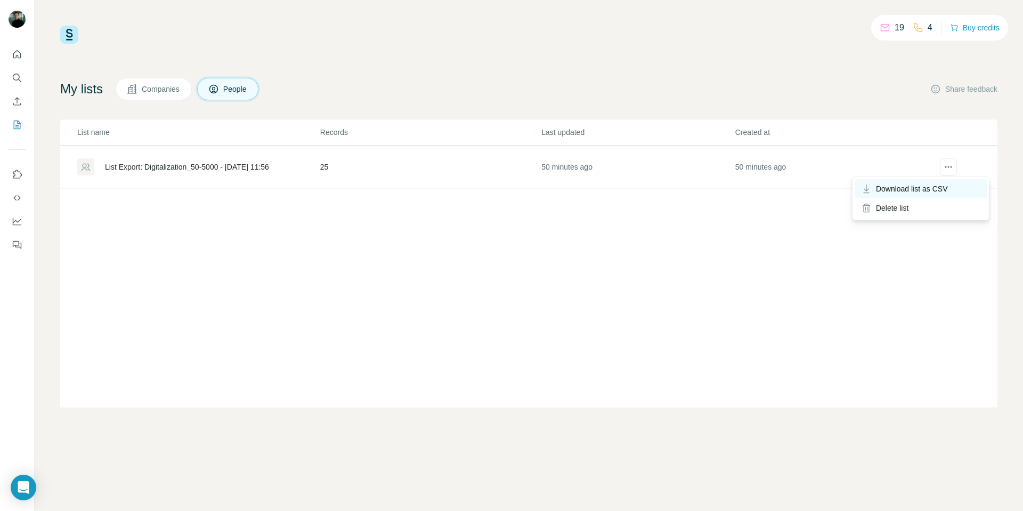
click at [783, 188] on span "Download list as CSV" at bounding box center [912, 188] width 72 height 11
click at [783, 166] on icon "actions" at bounding box center [949, 167] width 2 height 2
click at [783, 188] on span "Download list as CSV" at bounding box center [912, 188] width 72 height 11
click at [237, 168] on div "List Export: Digitalization_50-5000 - [DATE] 11:56" at bounding box center [187, 166] width 164 height 11
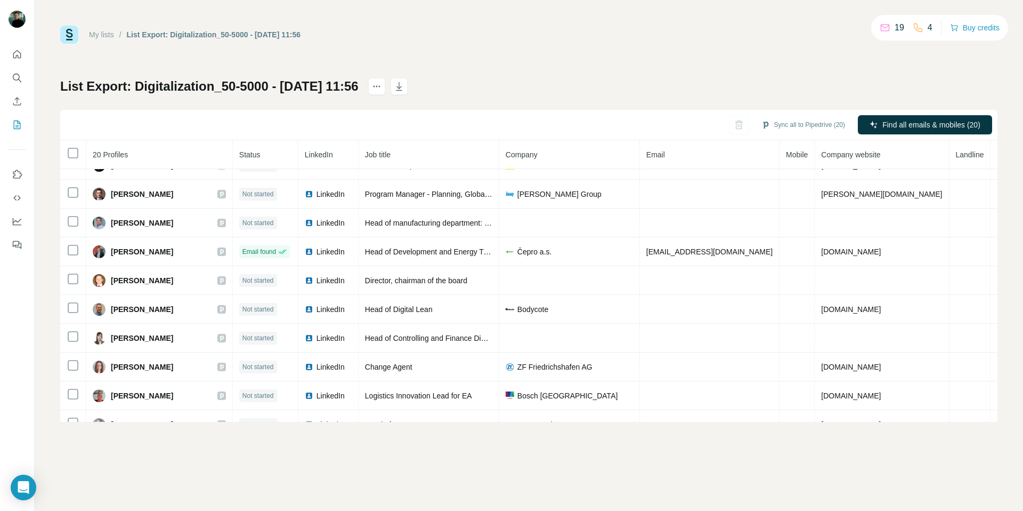
scroll to position [323, 0]
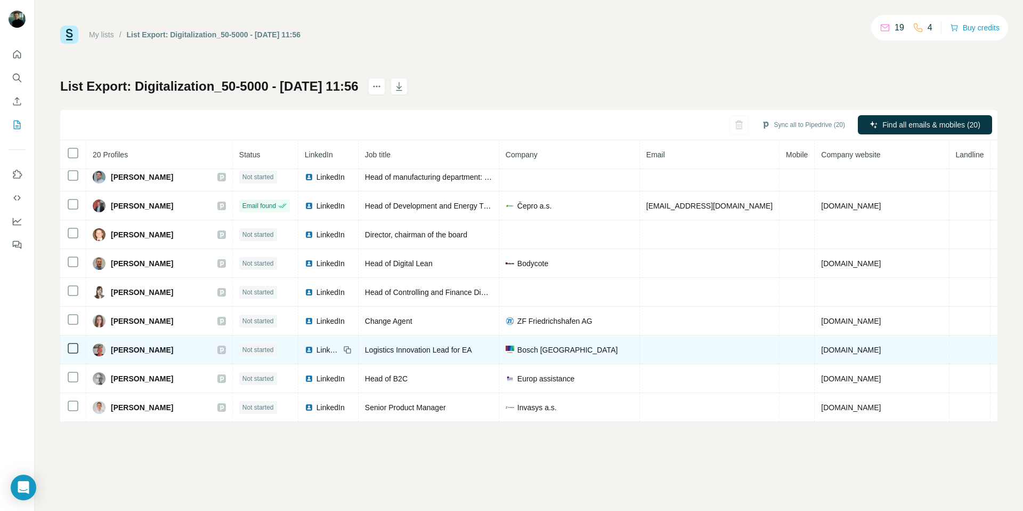
click at [340, 351] on span "LinkedIn" at bounding box center [328, 349] width 23 height 11
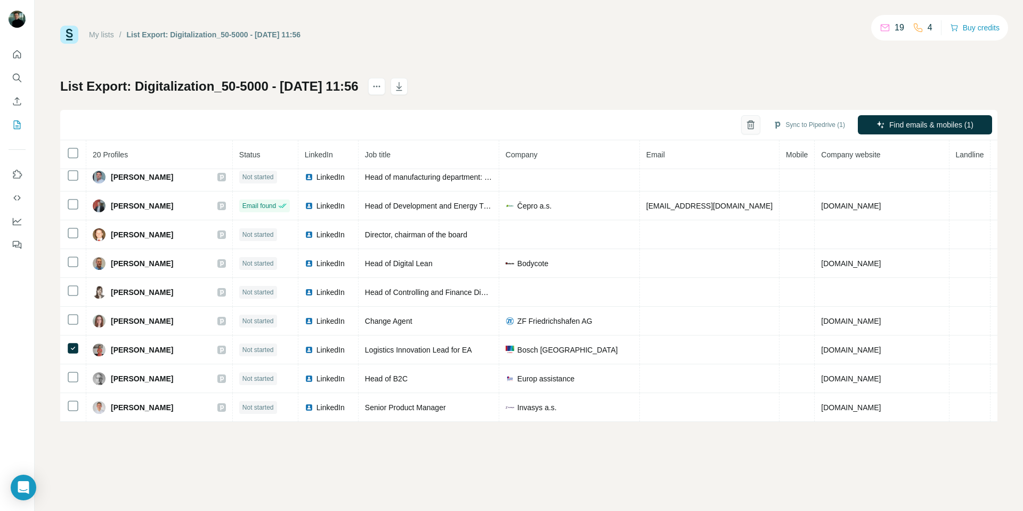
click at [750, 124] on icon "button" at bounding box center [751, 124] width 11 height 11
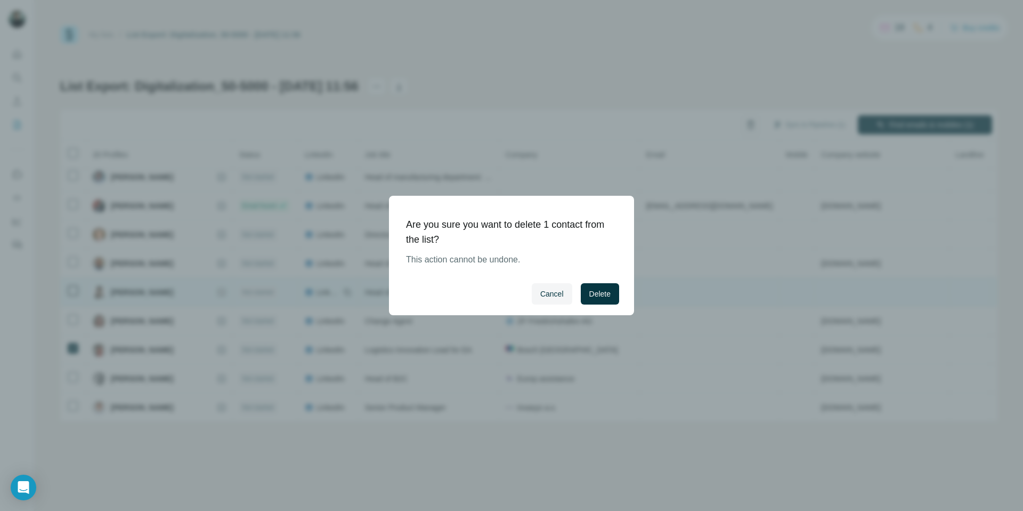
click at [595, 297] on span "Delete" at bounding box center [599, 293] width 21 height 11
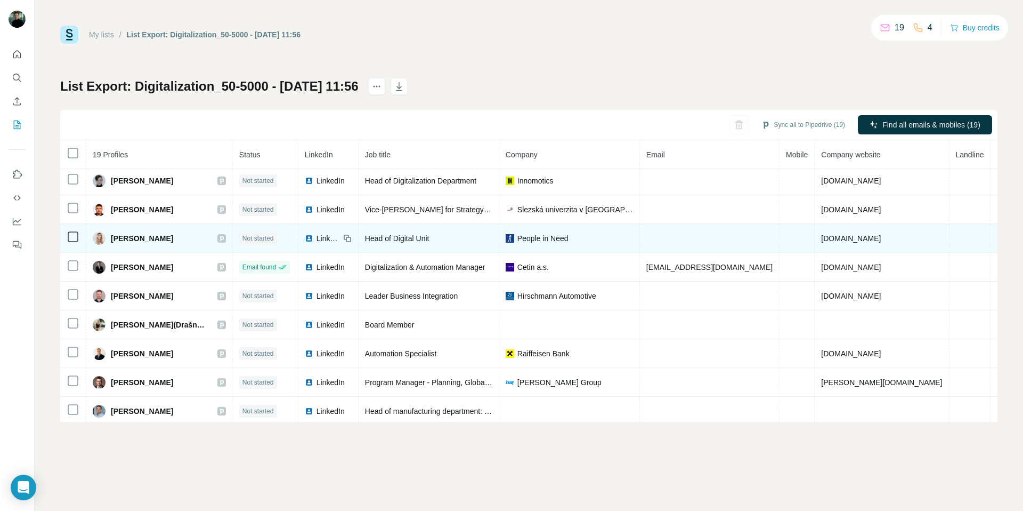
scroll to position [90, 0]
click at [332, 238] on span "LinkedIn" at bounding box center [328, 237] width 23 height 11
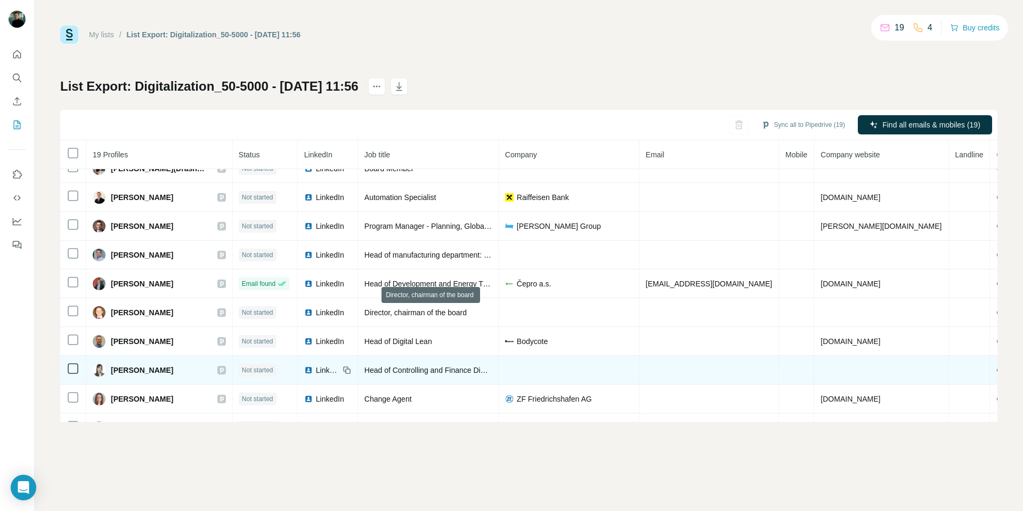
scroll to position [294, 1]
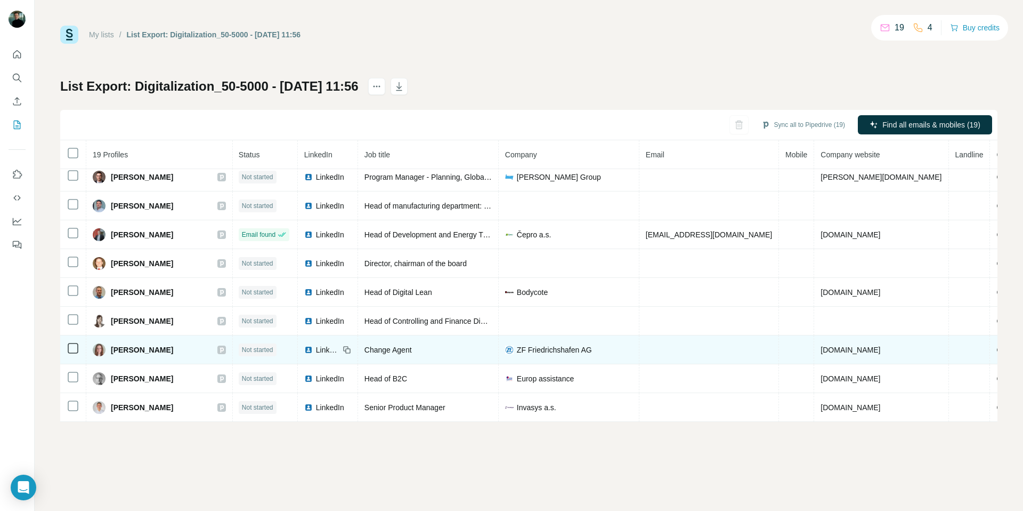
click at [330, 347] on span "LinkedIn" at bounding box center [327, 349] width 23 height 11
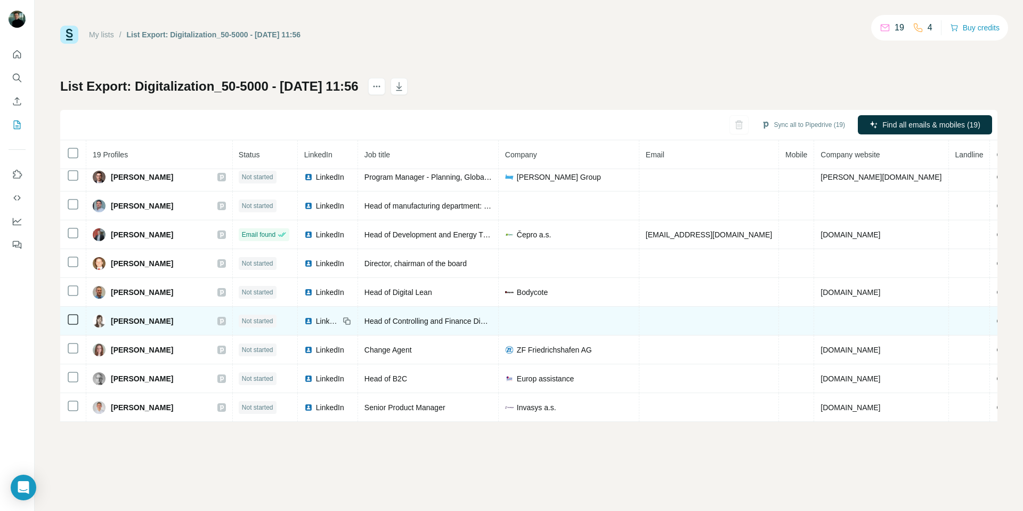
click at [329, 316] on span "LinkedIn" at bounding box center [327, 321] width 23 height 11
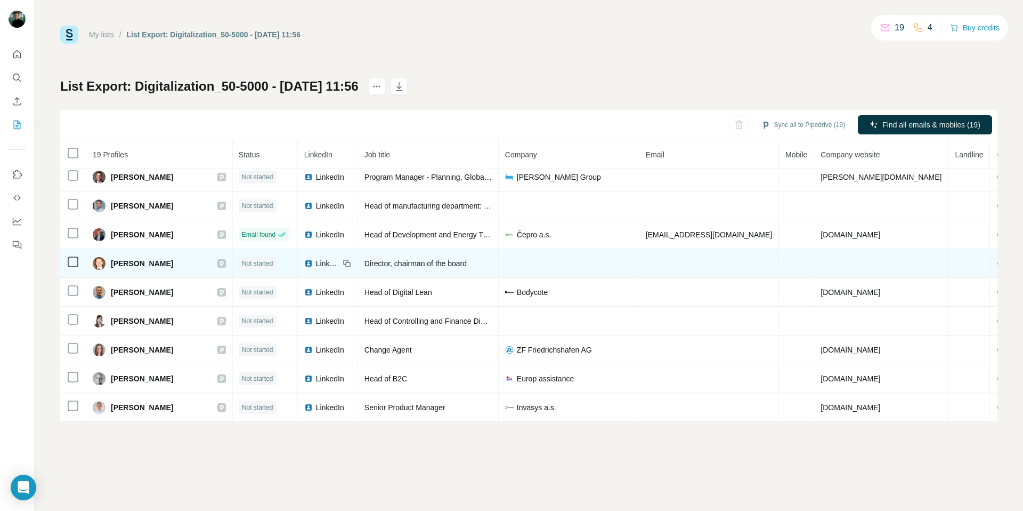
click at [338, 261] on span "LinkedIn" at bounding box center [327, 263] width 23 height 11
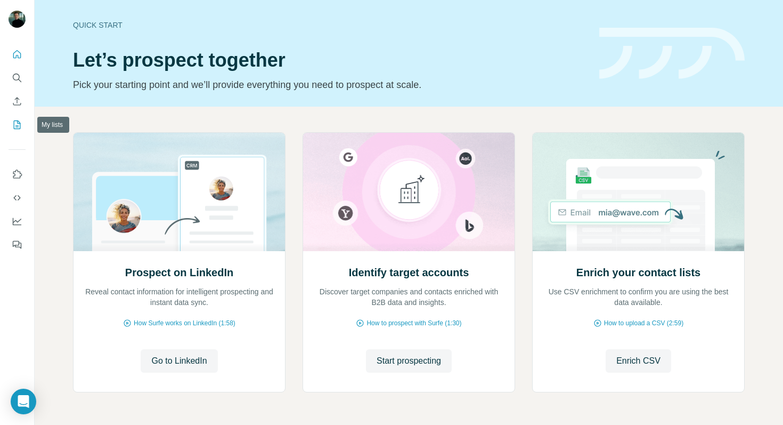
click at [15, 126] on icon "My lists" at bounding box center [17, 124] width 11 height 11
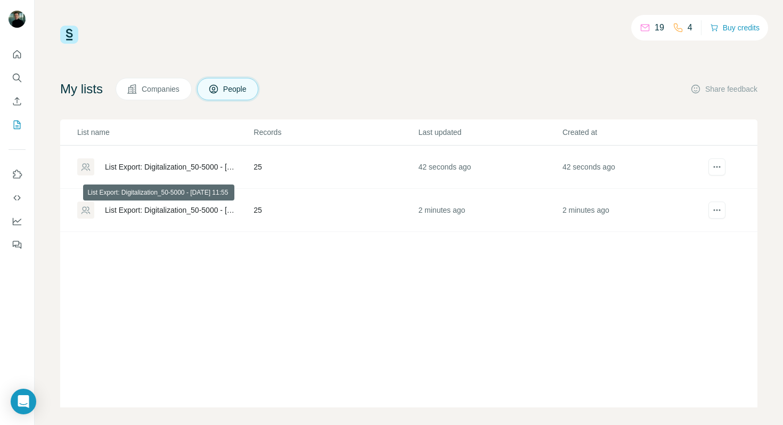
click at [184, 208] on div "List Export: Digitalization_50-5000 - 01/09/2025 11:55" at bounding box center [170, 210] width 131 height 11
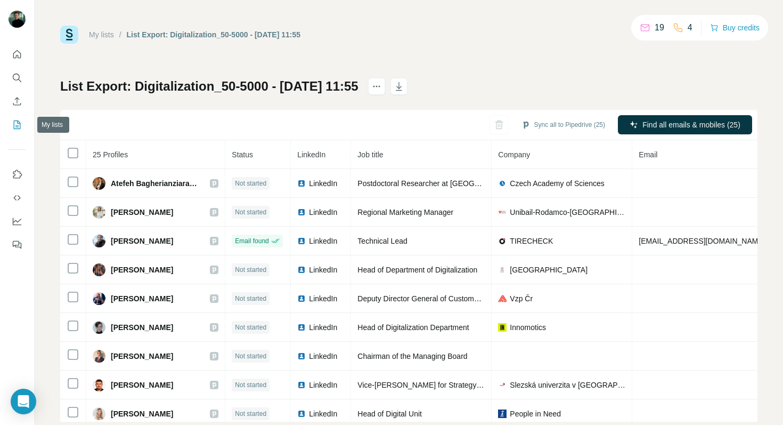
click at [15, 125] on icon "My lists" at bounding box center [17, 124] width 11 height 11
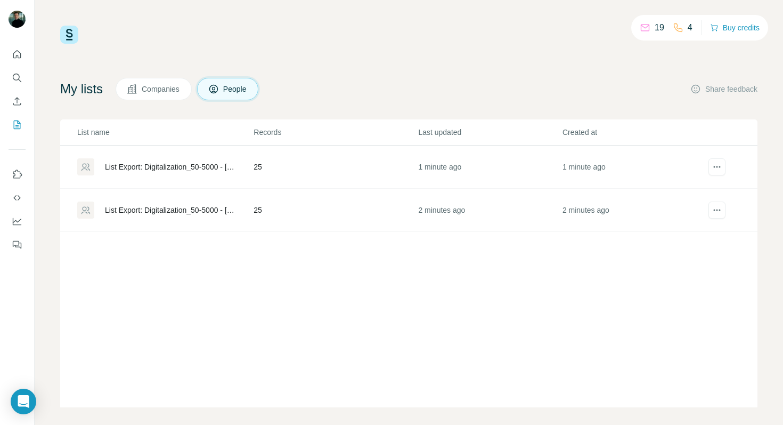
click at [153, 168] on div "List Export: Digitalization_50-5000 - [DATE] 11:56" at bounding box center [170, 166] width 131 height 11
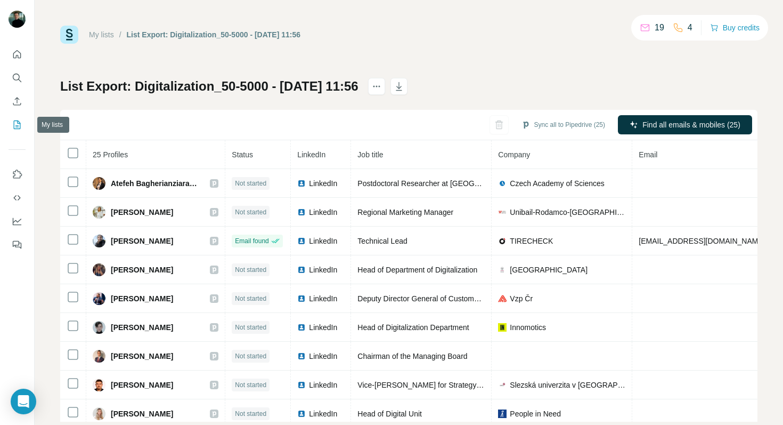
click at [12, 125] on icon "My lists" at bounding box center [17, 124] width 11 height 11
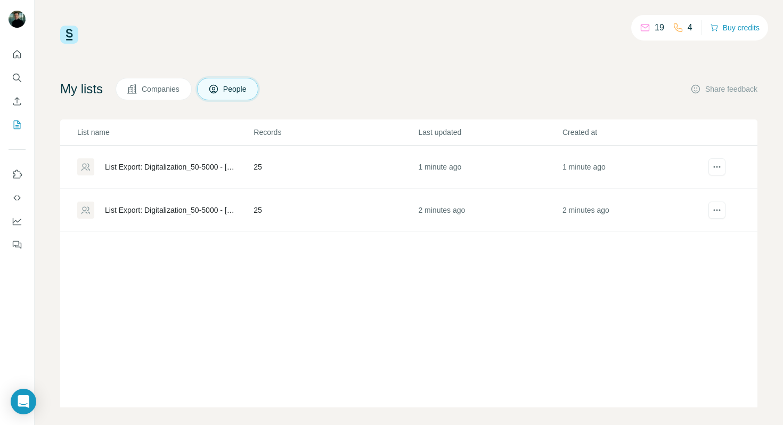
click at [131, 209] on div "List Export: Digitalization_50-5000 - 01/09/2025 11:55" at bounding box center [170, 210] width 131 height 11
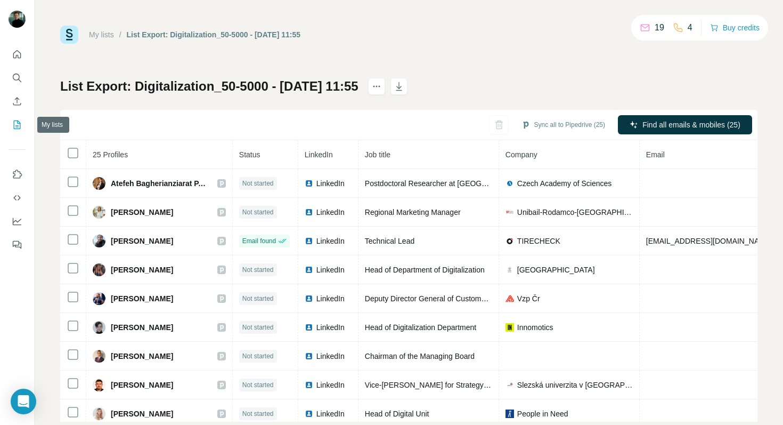
click at [16, 126] on icon "My lists" at bounding box center [17, 123] width 5 height 7
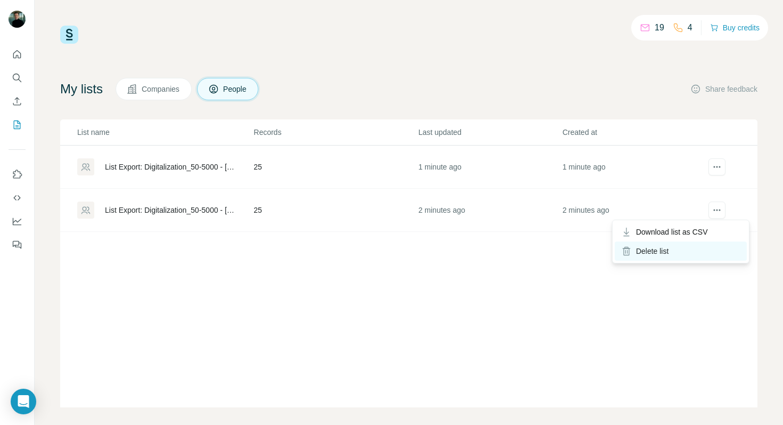
click at [669, 251] on div "Delete list" at bounding box center [681, 250] width 132 height 19
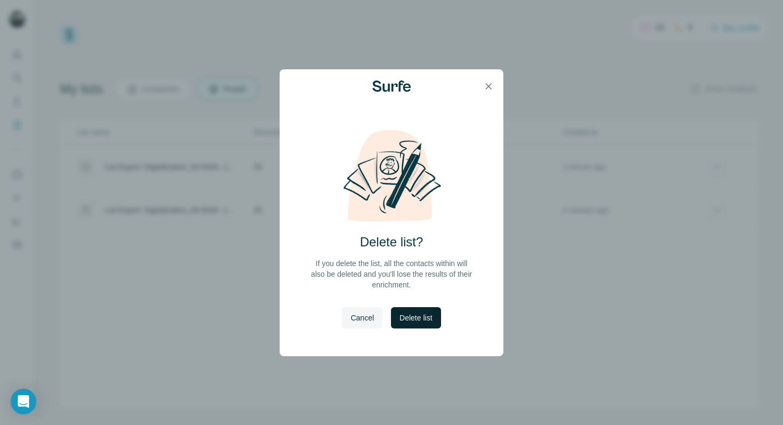
click at [408, 314] on span "Delete list" at bounding box center [416, 317] width 33 height 11
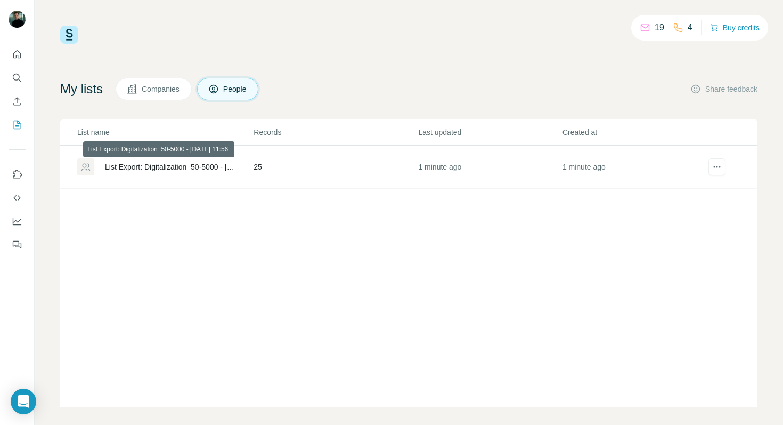
click at [207, 168] on div "List Export: Digitalization_50-5000 - [DATE] 11:56" at bounding box center [170, 166] width 131 height 11
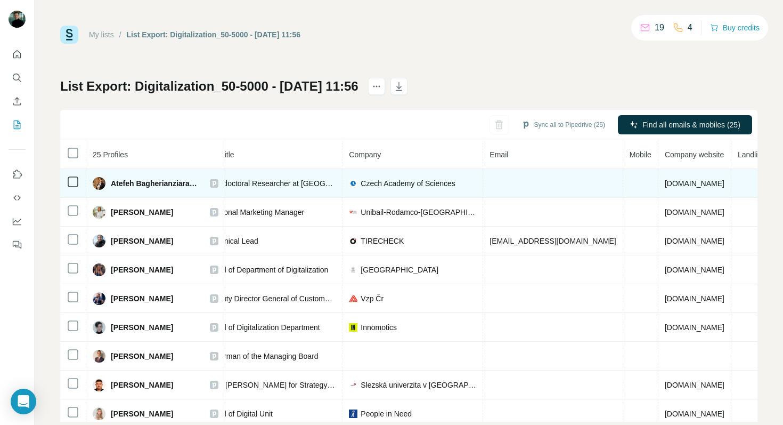
scroll to position [0, 151]
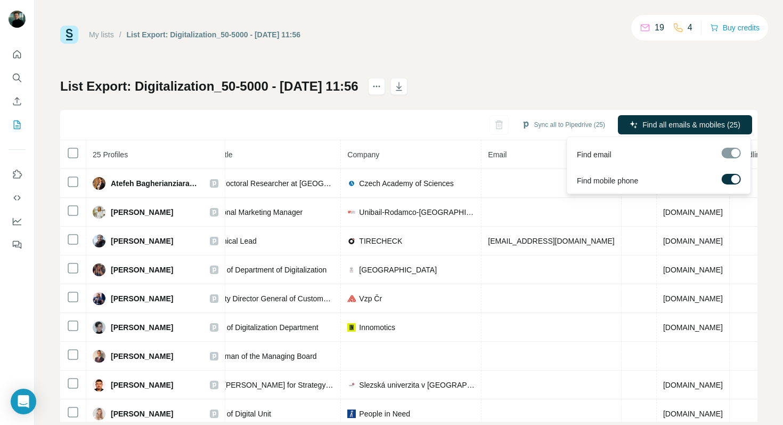
click at [675, 125] on span "Find all emails & mobiles (25)" at bounding box center [692, 124] width 98 height 11
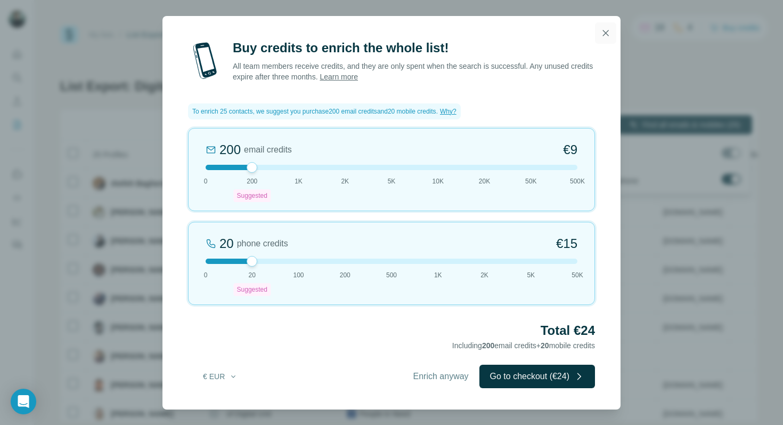
click at [604, 36] on icon "button" at bounding box center [606, 33] width 11 height 11
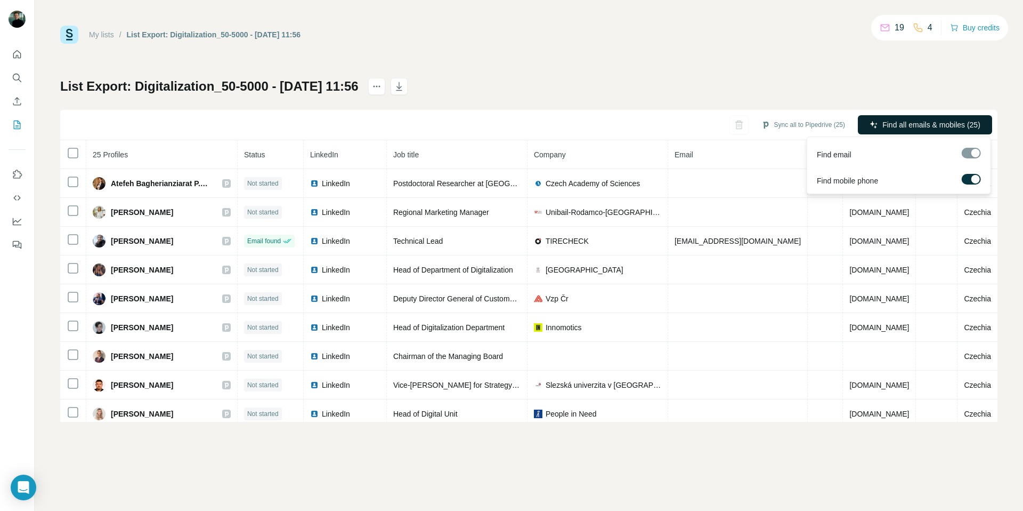
click at [911, 123] on span "Find all emails & mobiles (25)" at bounding box center [932, 124] width 98 height 11
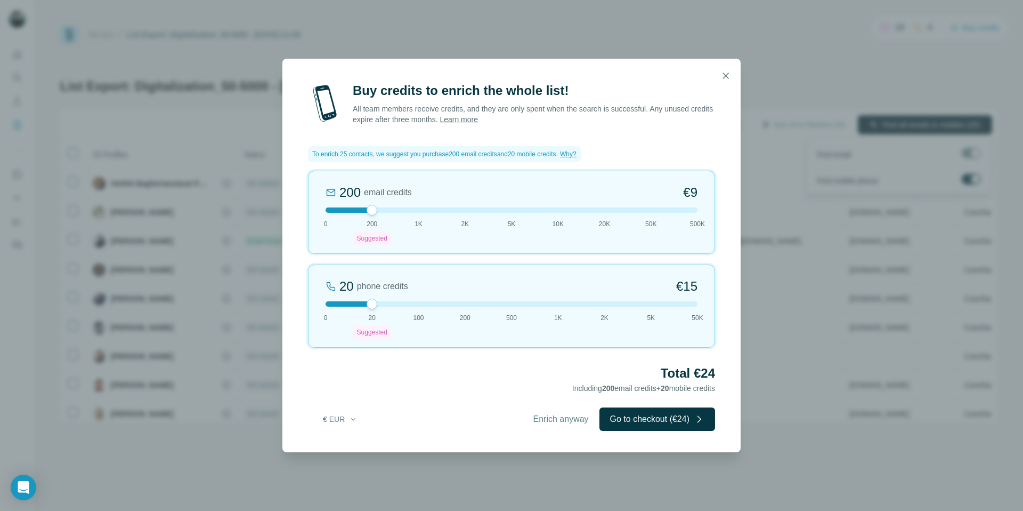
click at [726, 76] on icon "button" at bounding box center [726, 75] width 11 height 11
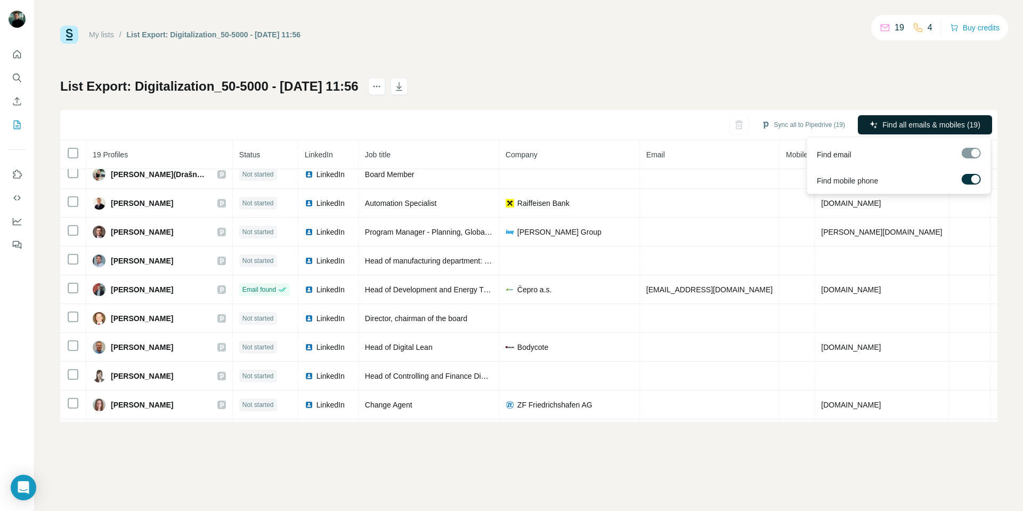
scroll to position [237, 0]
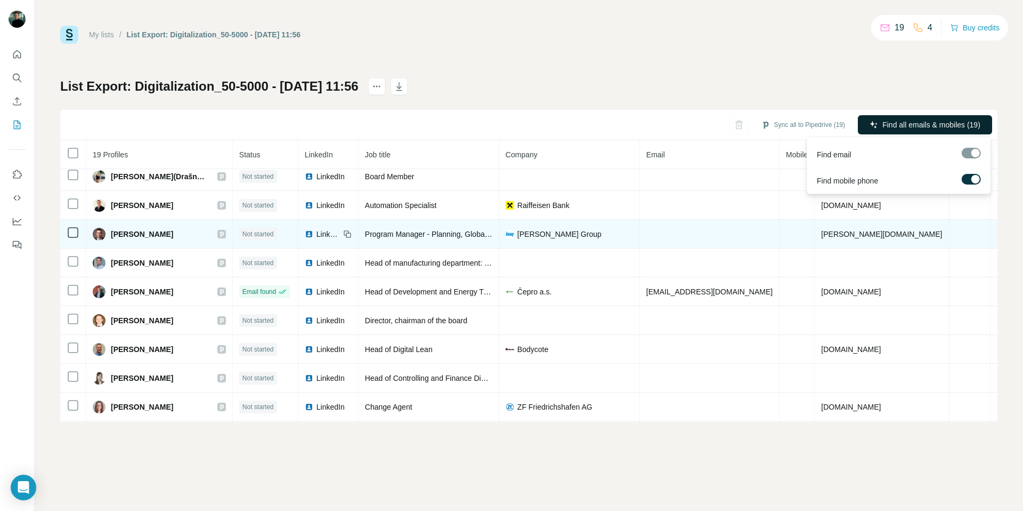
click at [333, 233] on span "LinkedIn" at bounding box center [328, 234] width 23 height 11
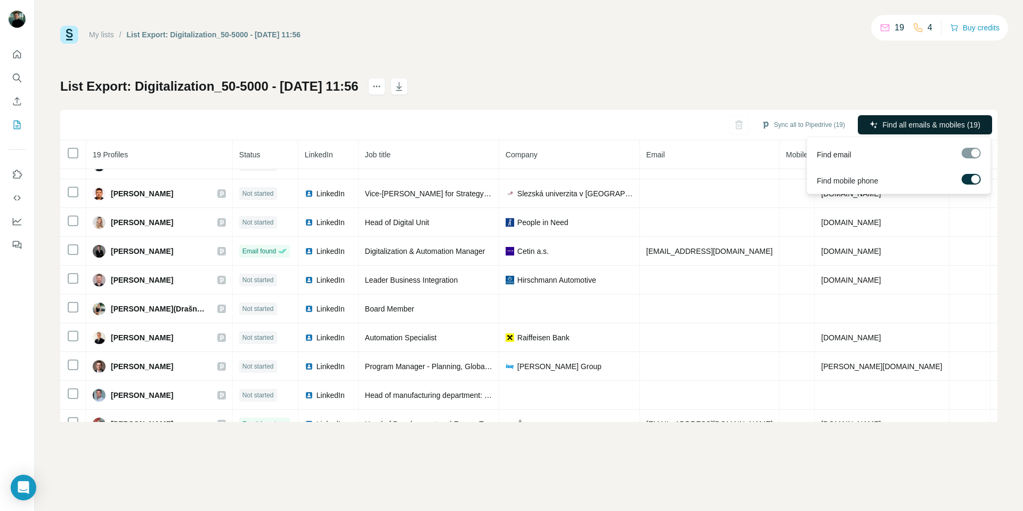
scroll to position [106, 0]
click at [969, 150] on div at bounding box center [971, 153] width 19 height 11
drag, startPoint x: 924, startPoint y: 112, endPoint x: 925, endPoint y: 119, distance: 7.0
click at [924, 114] on div "Sync all to Pipedrive (19) Find all emails & mobiles (19)" at bounding box center [529, 125] width 938 height 30
click at [927, 125] on span "Find all emails & mobiles (19)" at bounding box center [932, 124] width 98 height 11
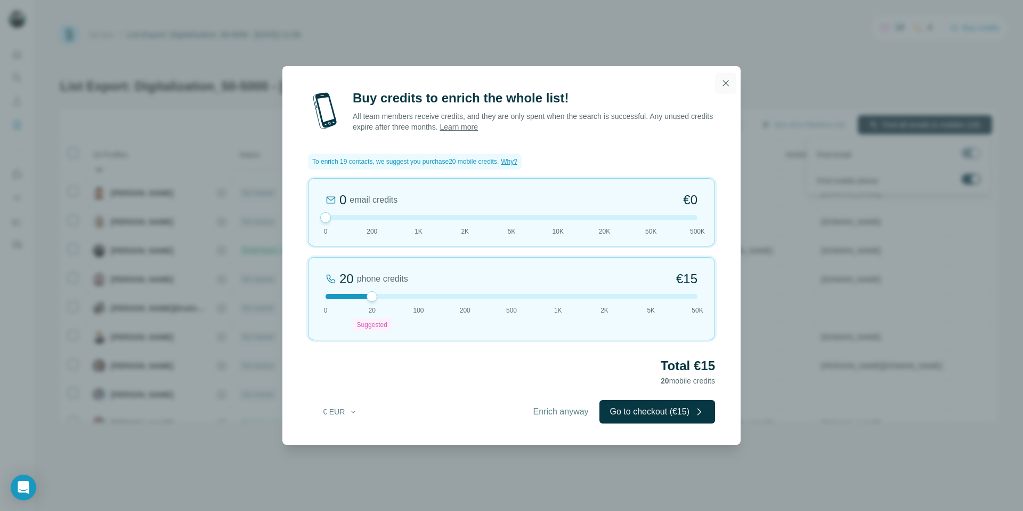
click at [724, 85] on icon "button" at bounding box center [726, 83] width 6 height 6
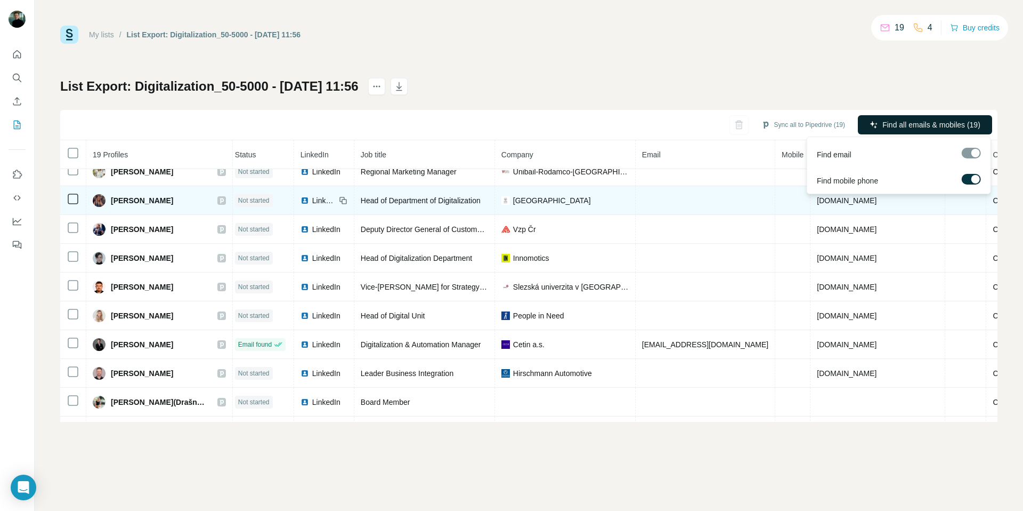
scroll to position [0, 4]
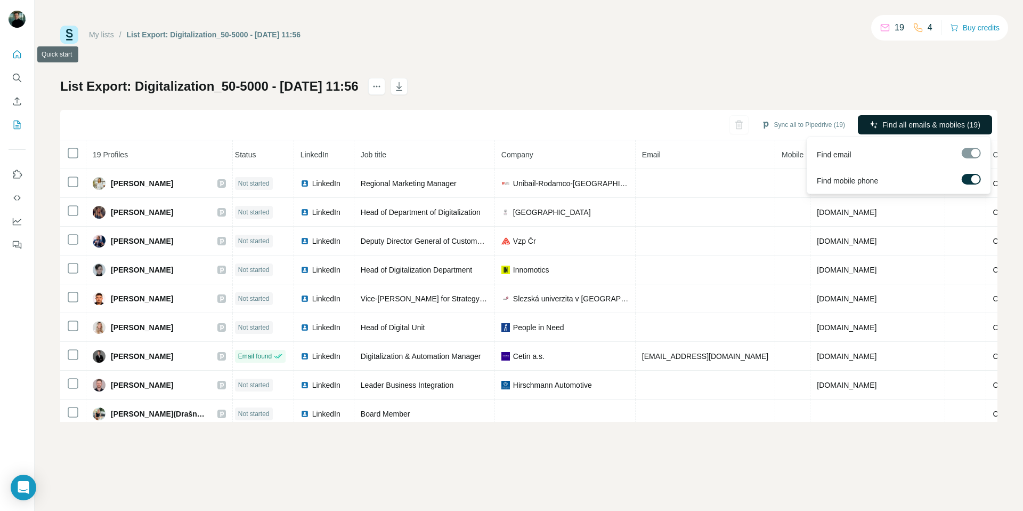
click at [18, 53] on icon "Quick start" at bounding box center [17, 54] width 11 height 11
